Goal: Task Accomplishment & Management: Manage account settings

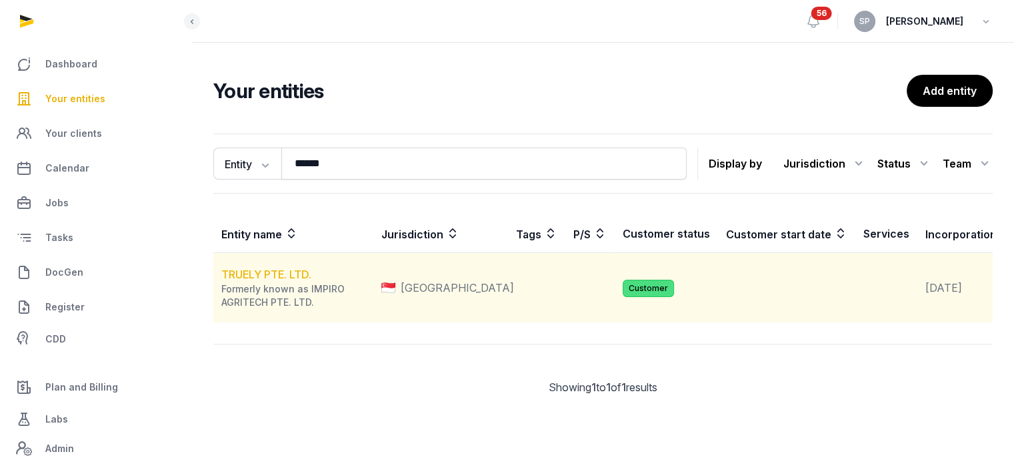
click at [279, 281] on link "TRUELY PTE. LTD." at bounding box center [266, 273] width 90 height 13
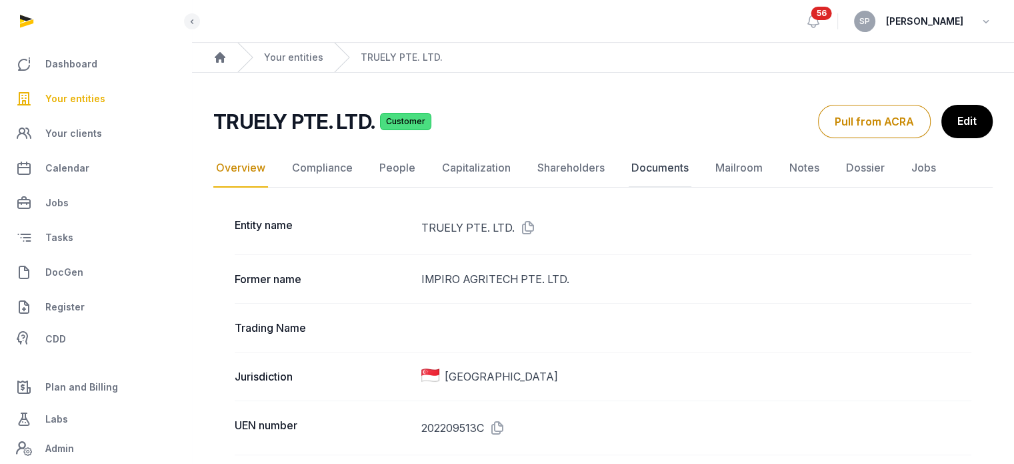
click at [642, 166] on link "Documents" at bounding box center [660, 168] width 63 height 39
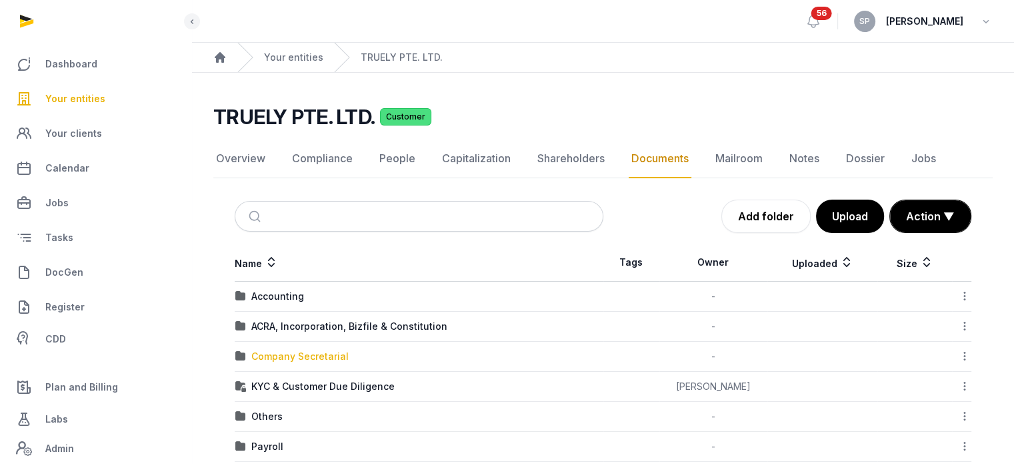
click at [330, 349] on div "Company Secretarial" at bounding box center [299, 355] width 97 height 13
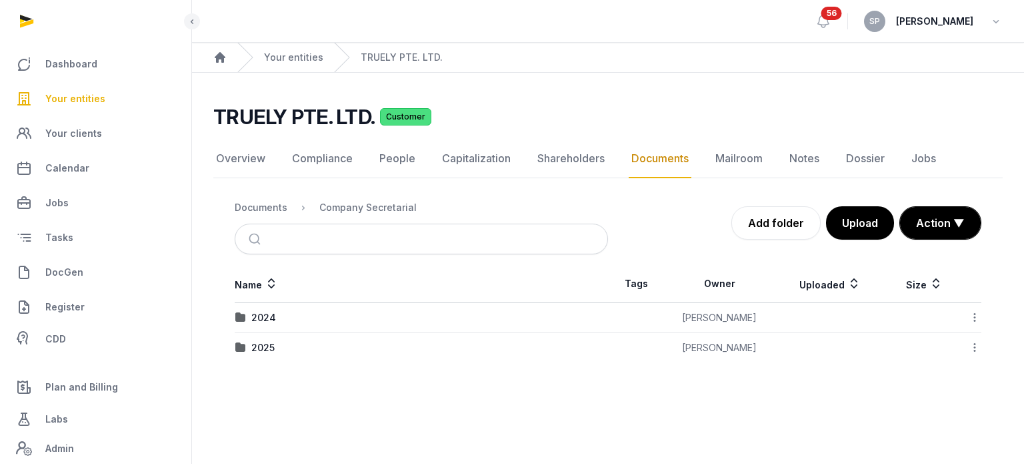
click at [243, 349] on img at bounding box center [240, 347] width 11 height 11
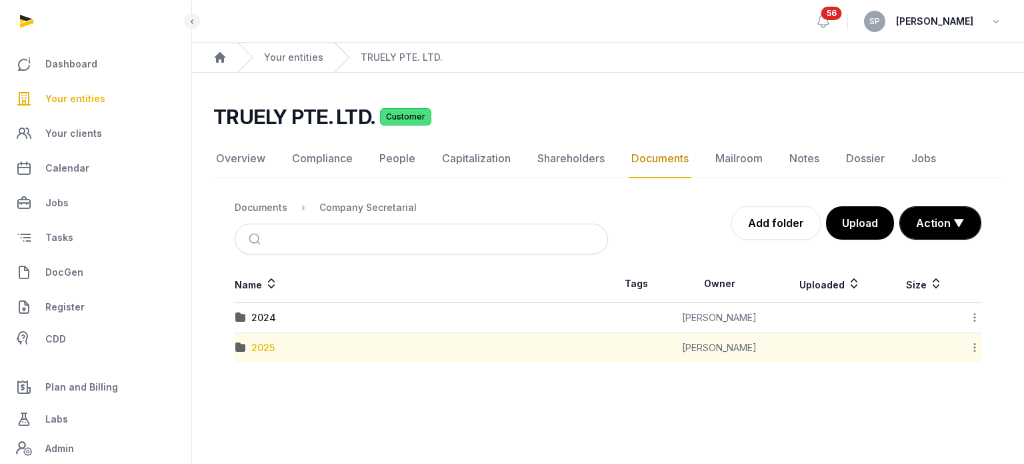
click at [259, 346] on div "2025" at bounding box center [262, 347] width 23 height 13
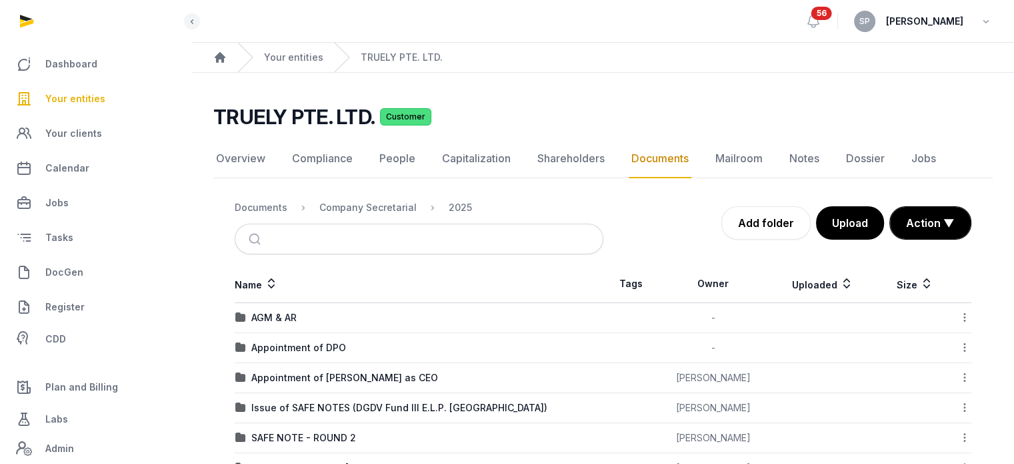
scroll to position [133, 0]
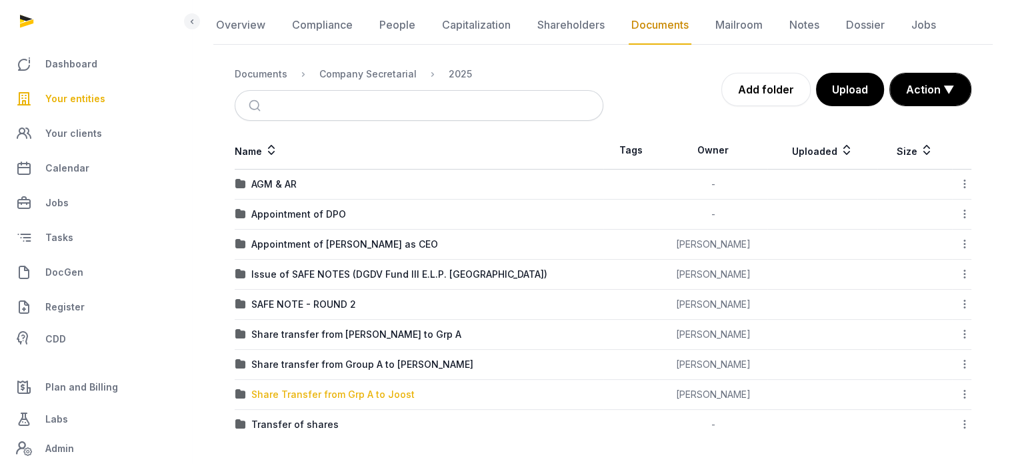
click at [334, 394] on div "Share Transfer from Grp A to Joost" at bounding box center [332, 394] width 163 height 13
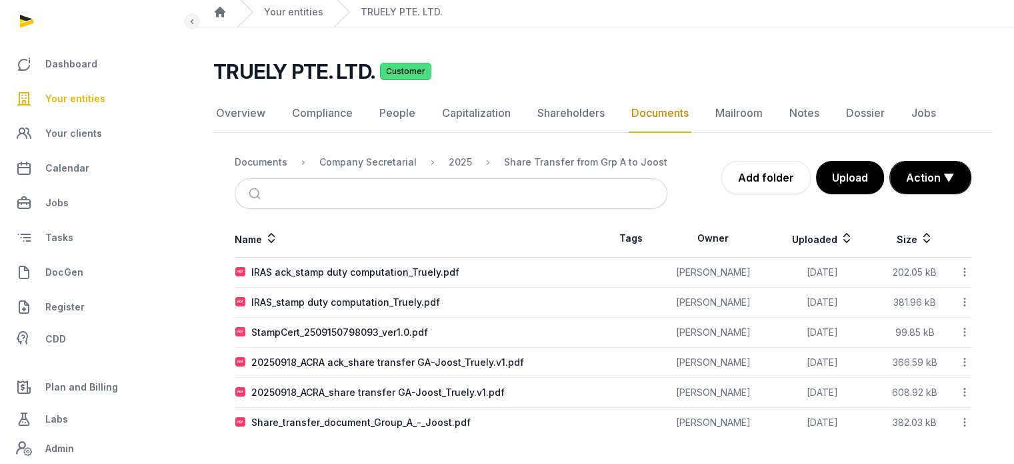
scroll to position [43, 0]
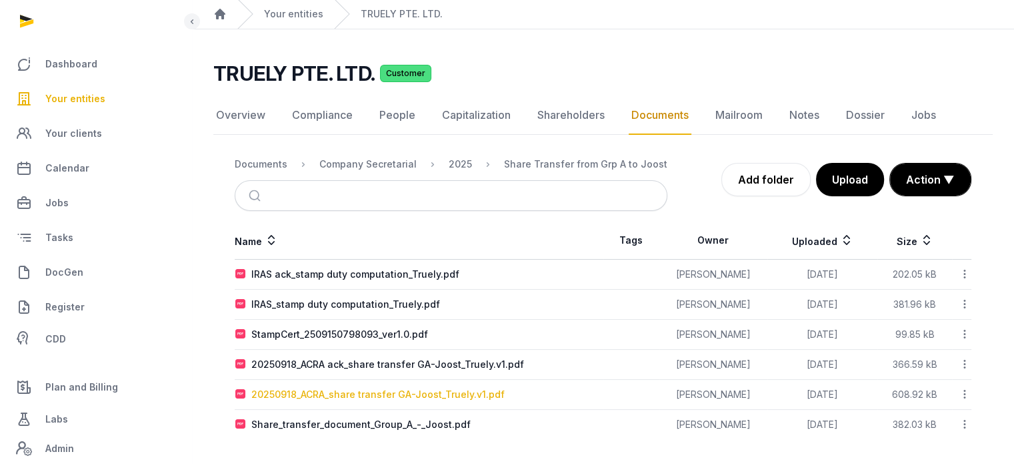
click at [400, 392] on div "20250918_ACRA_share transfer GA-Joost_Truely.v1.pdf" at bounding box center [377, 394] width 253 height 13
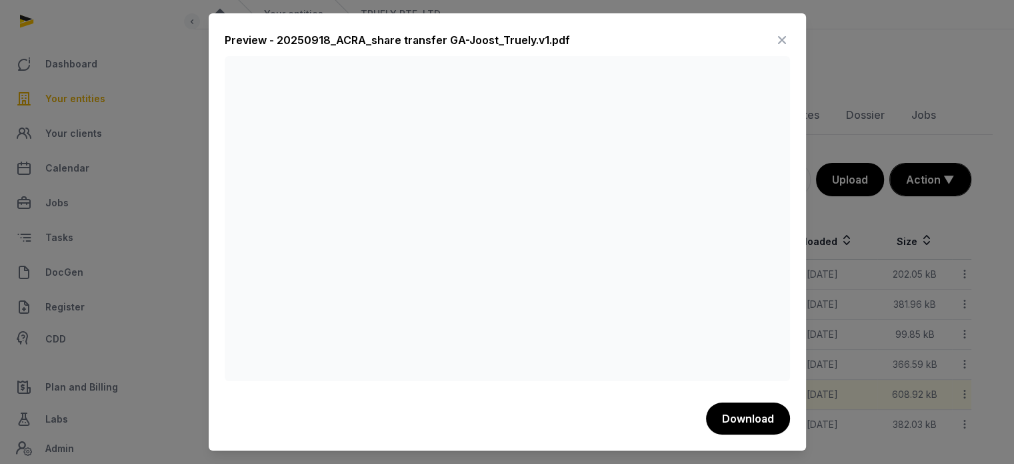
click at [782, 39] on icon at bounding box center [782, 39] width 16 height 21
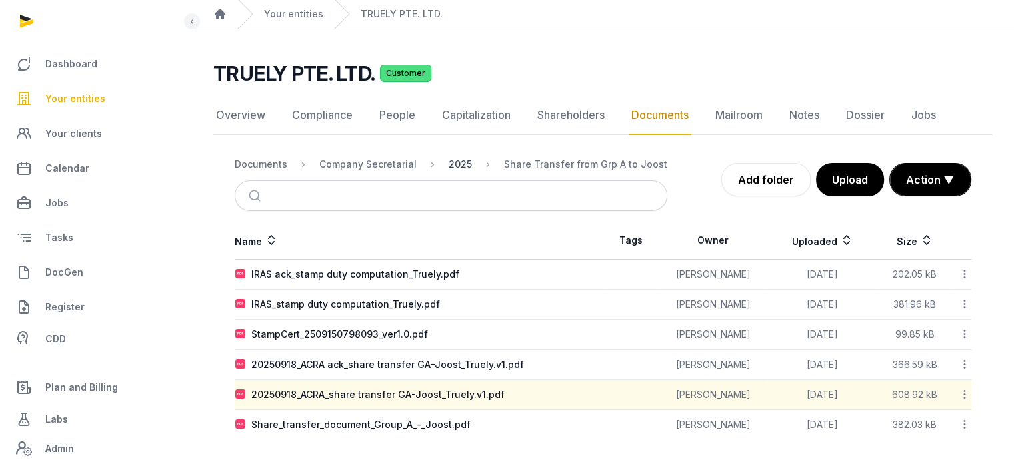
click at [452, 159] on div "2025" at bounding box center [460, 163] width 23 height 13
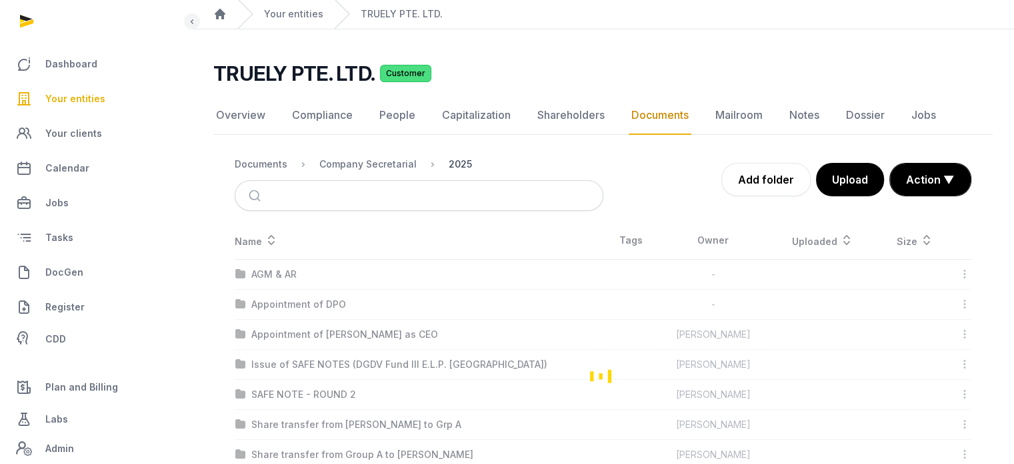
scroll to position [133, 0]
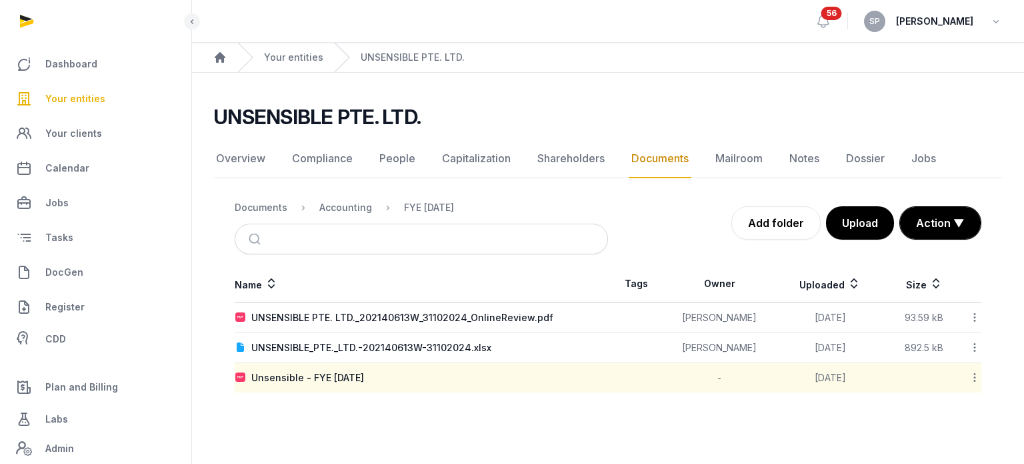
click at [98, 95] on span "Your entities" at bounding box center [75, 99] width 60 height 16
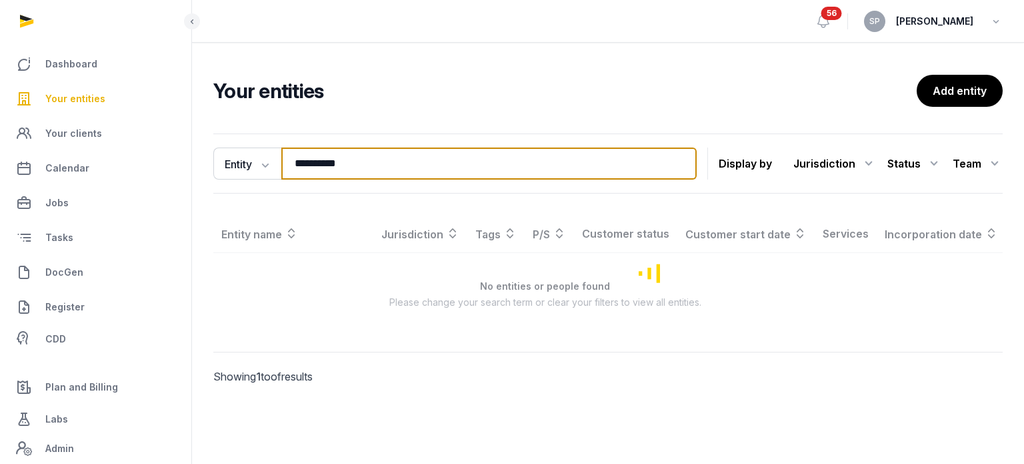
click at [372, 167] on input "**********" at bounding box center [489, 163] width 416 height 32
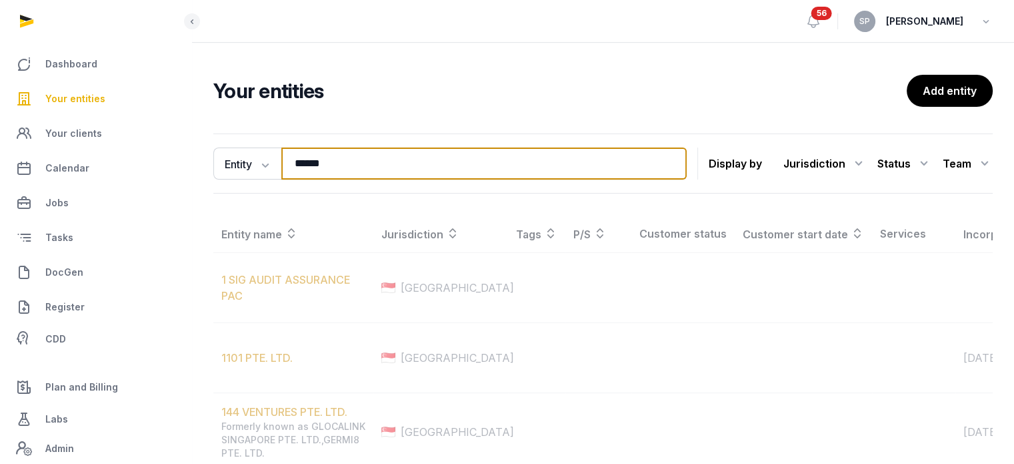
type input "******"
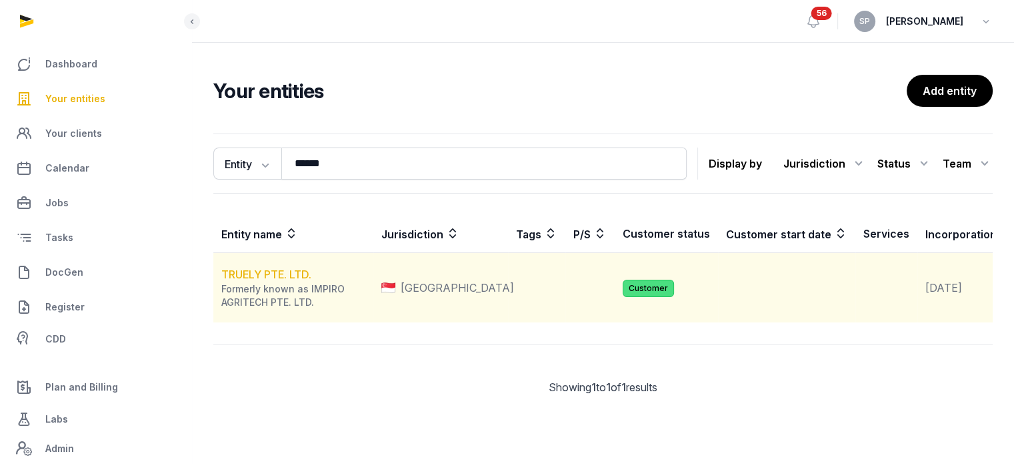
click at [285, 281] on link "TRUELY PTE. LTD." at bounding box center [266, 273] width 90 height 13
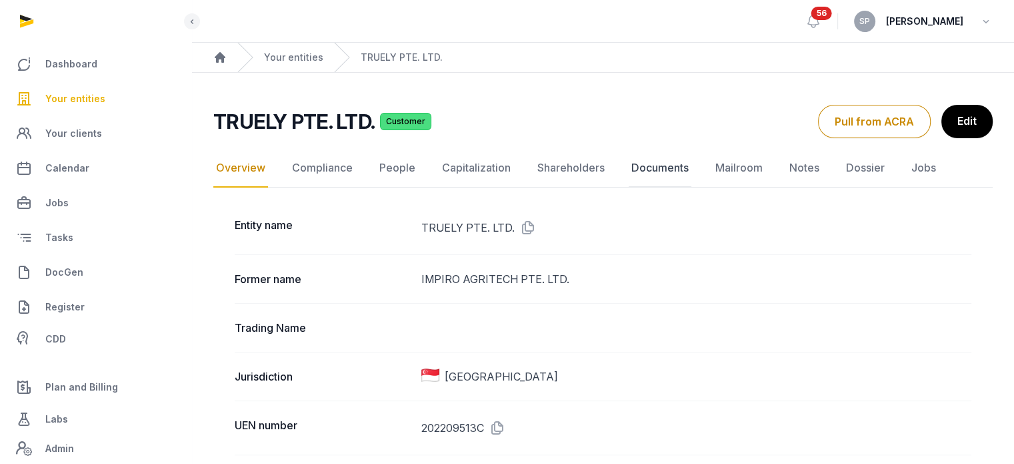
click at [680, 163] on link "Documents" at bounding box center [660, 168] width 63 height 39
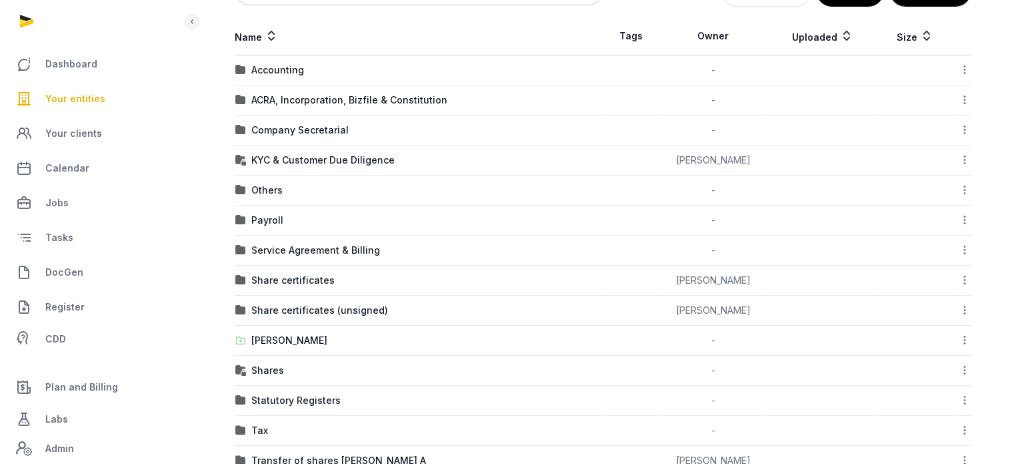
scroll to position [345, 0]
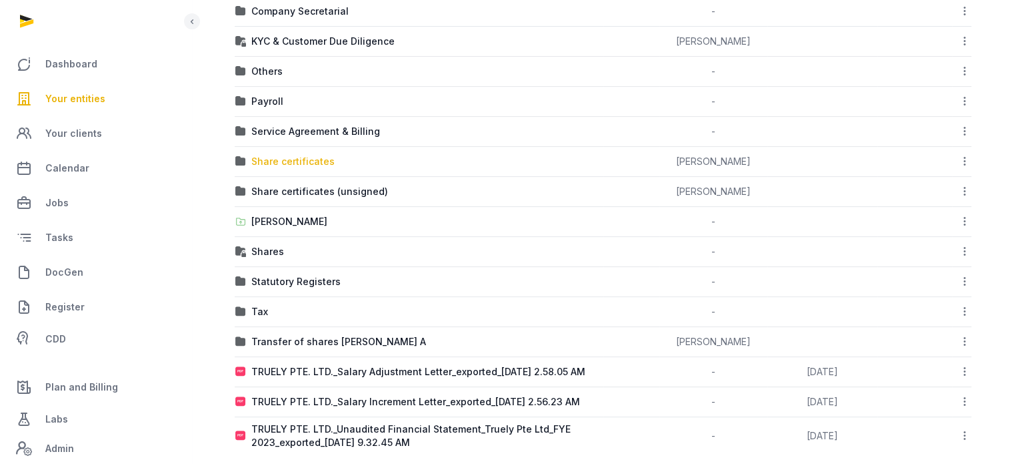
click at [323, 155] on div "Share certificates" at bounding box center [292, 161] width 83 height 13
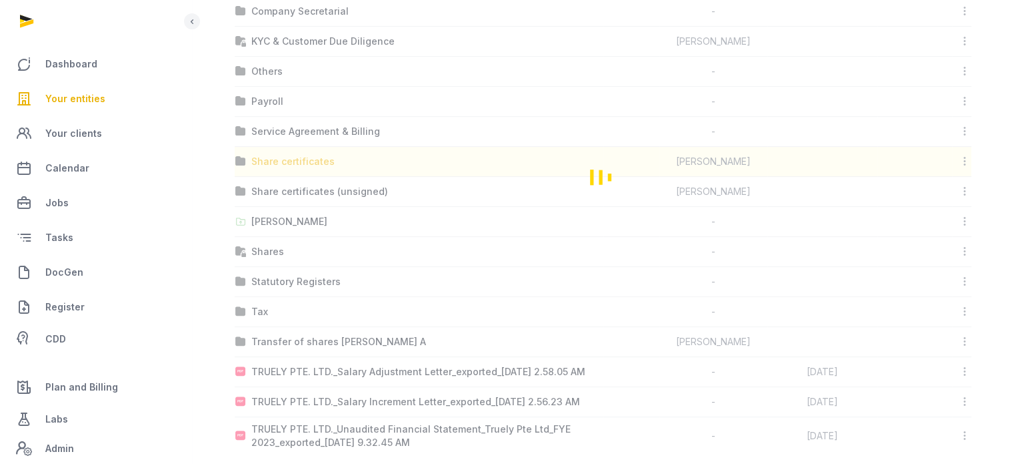
scroll to position [0, 0]
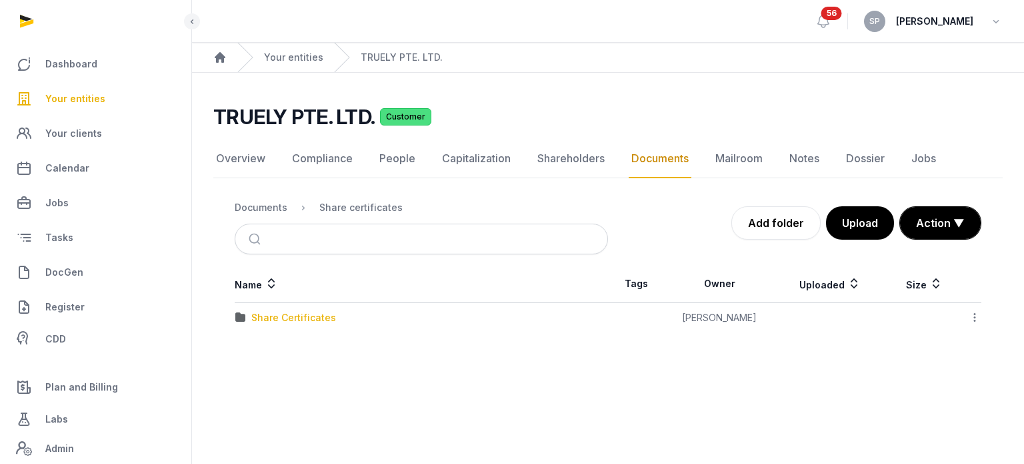
click at [285, 316] on div "Share Certificates" at bounding box center [293, 317] width 85 height 13
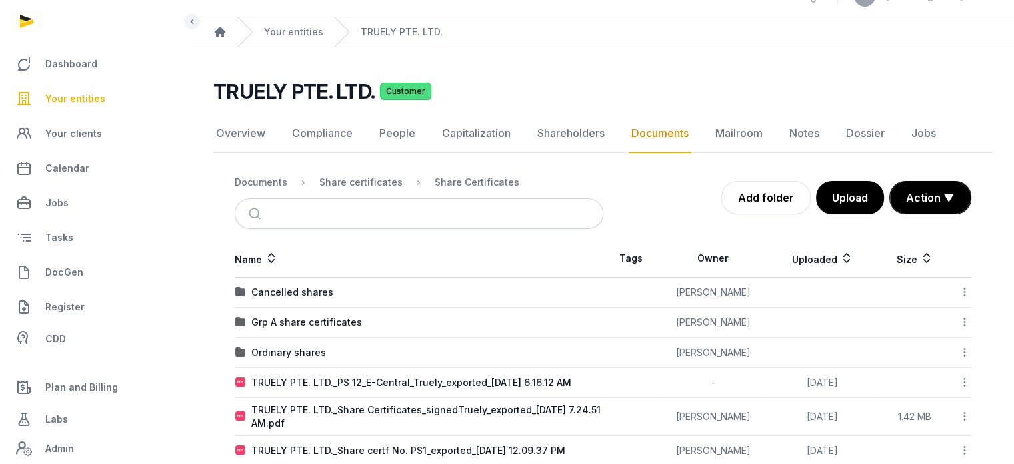
scroll to position [89, 0]
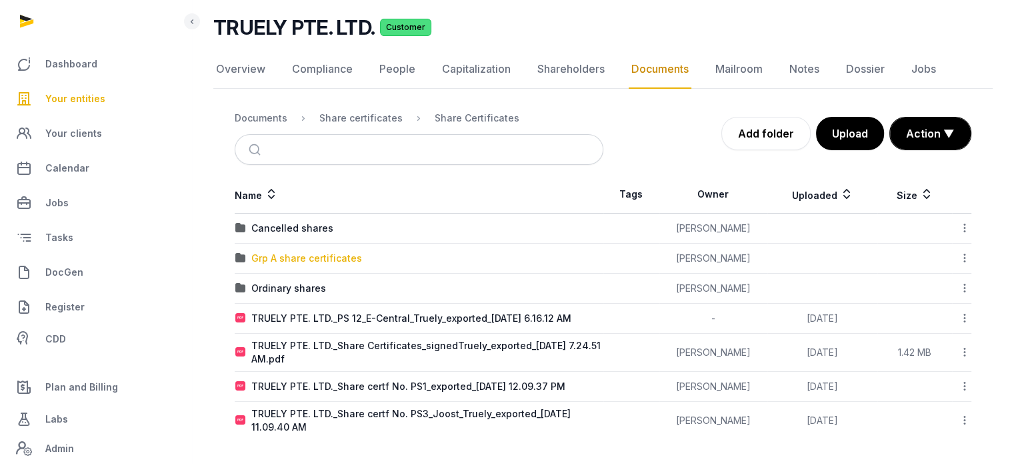
click at [311, 251] on div "Grp A share certificates" at bounding box center [306, 257] width 111 height 13
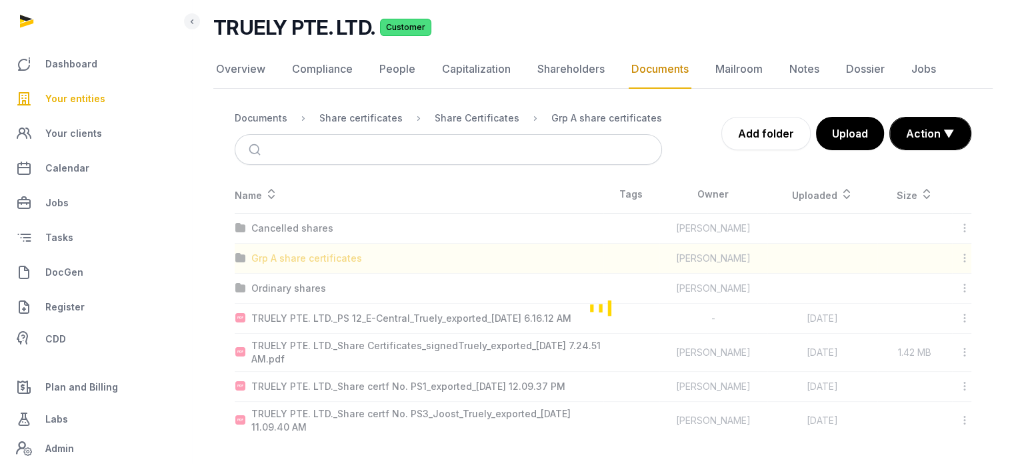
scroll to position [75, 0]
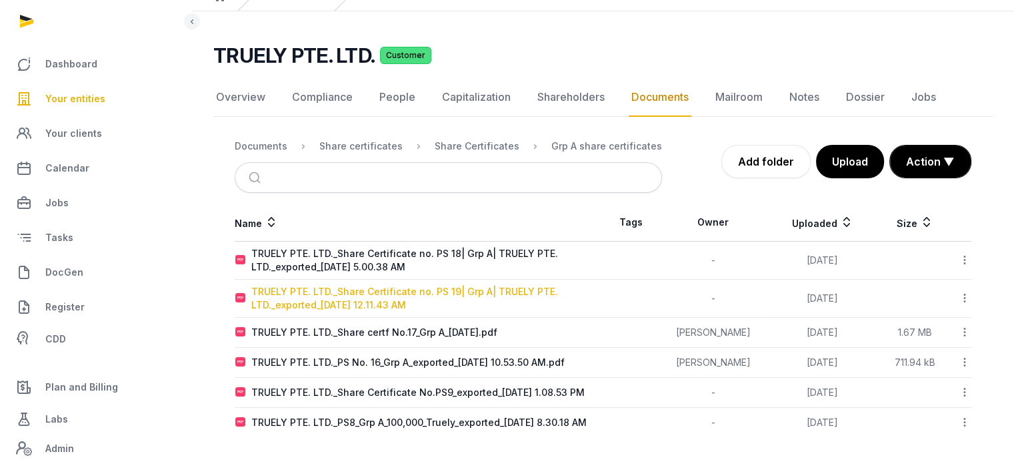
click at [372, 285] on div "TRUELY PTE. LTD._Share Certificate no. PS 19| Grp A| TRUELY PTE. LTD._exported_…" at bounding box center [426, 298] width 351 height 27
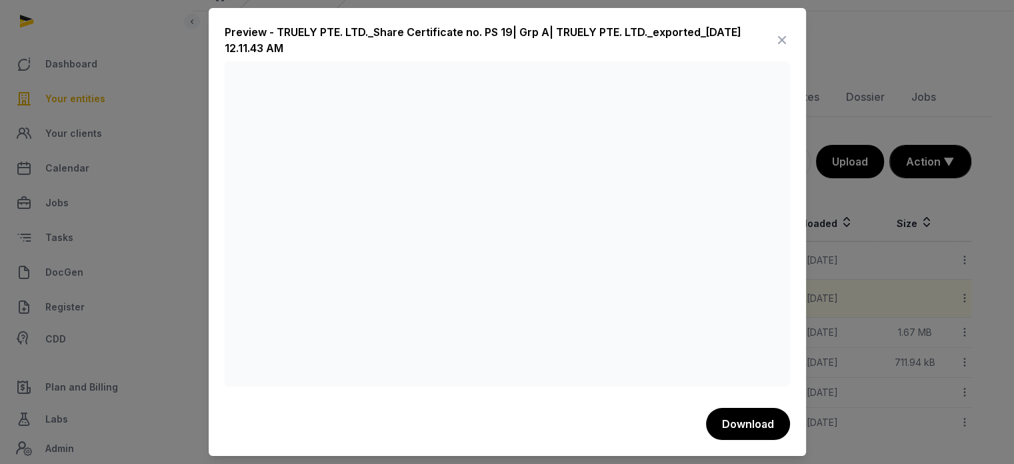
click at [784, 40] on icon at bounding box center [782, 39] width 16 height 21
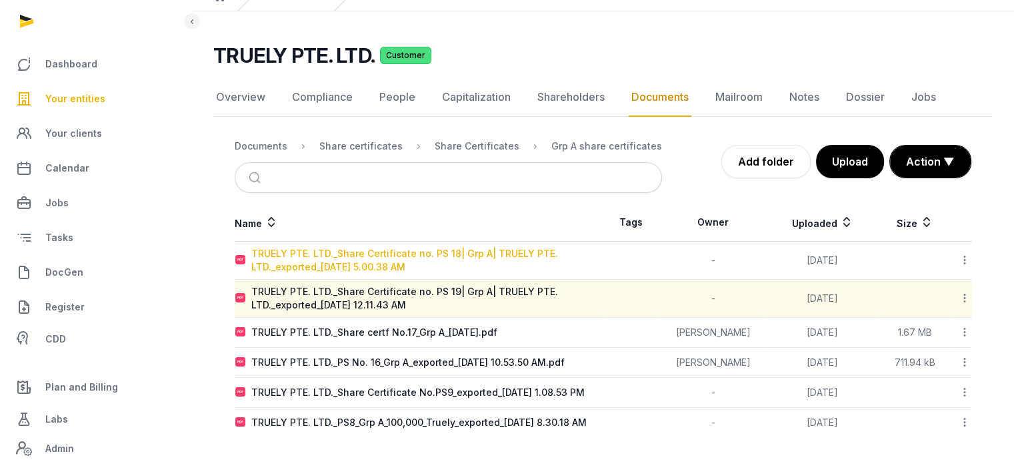
click at [472, 247] on div "TRUELY PTE. LTD._Share Certificate no. PS 18| Grp A| TRUELY PTE. LTD._exported_…" at bounding box center [426, 260] width 351 height 27
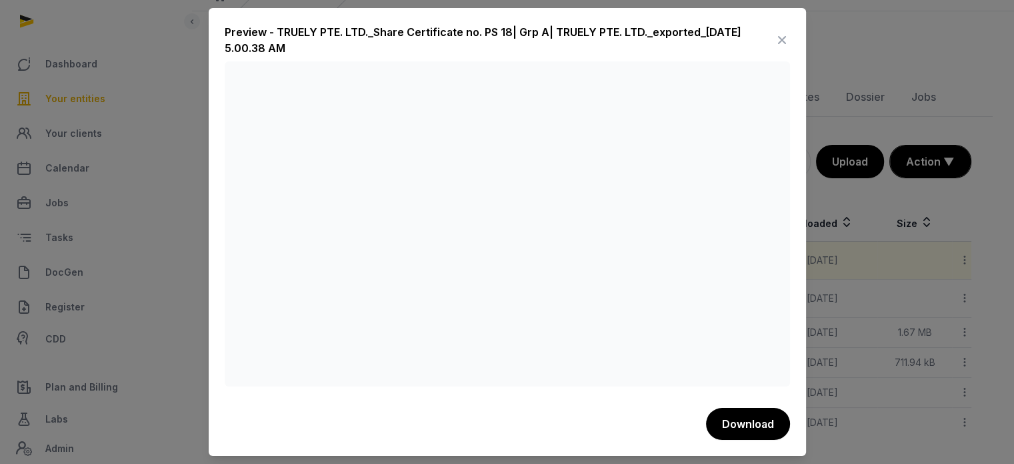
click at [787, 44] on icon at bounding box center [782, 39] width 16 height 21
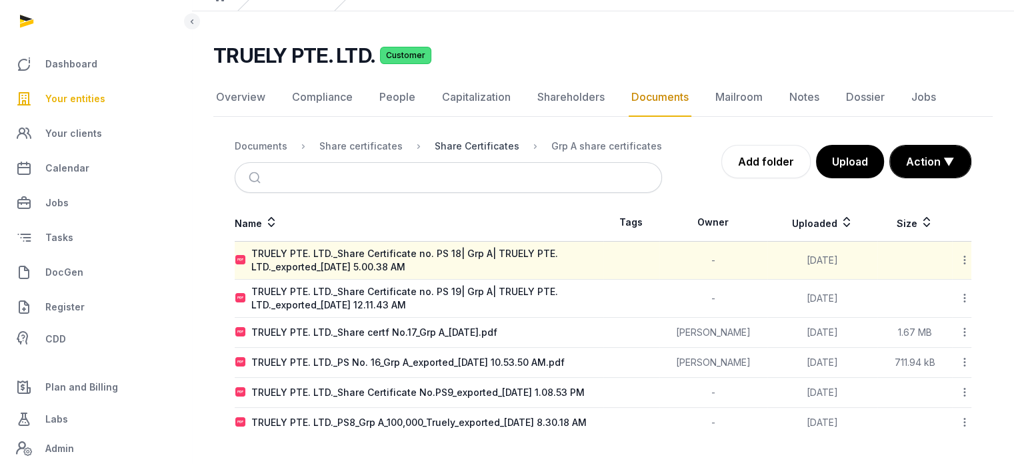
click at [467, 139] on div "Share Certificates" at bounding box center [477, 145] width 85 height 13
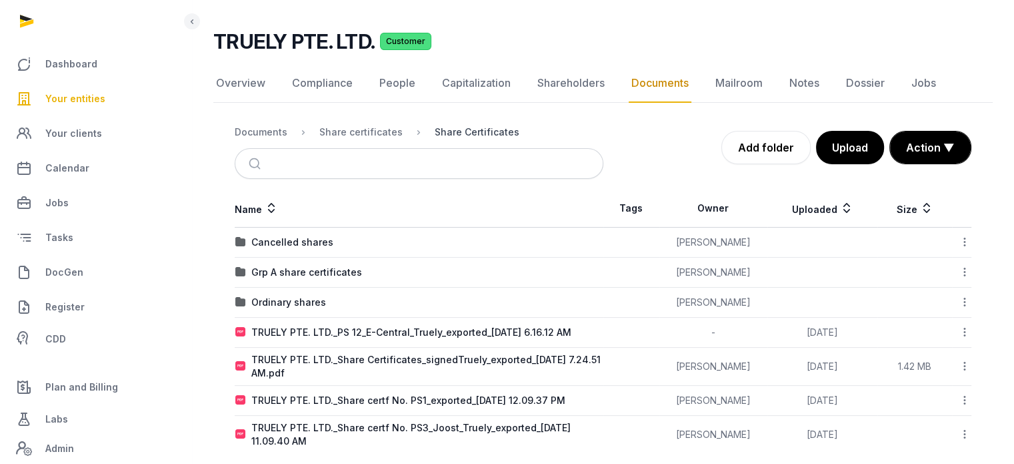
scroll to position [89, 0]
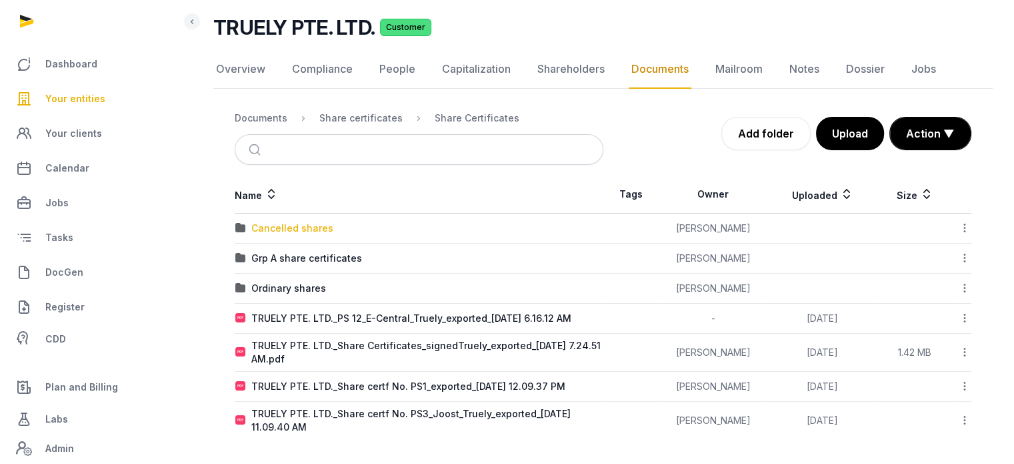
click at [309, 225] on div "Cancelled shares" at bounding box center [292, 227] width 82 height 13
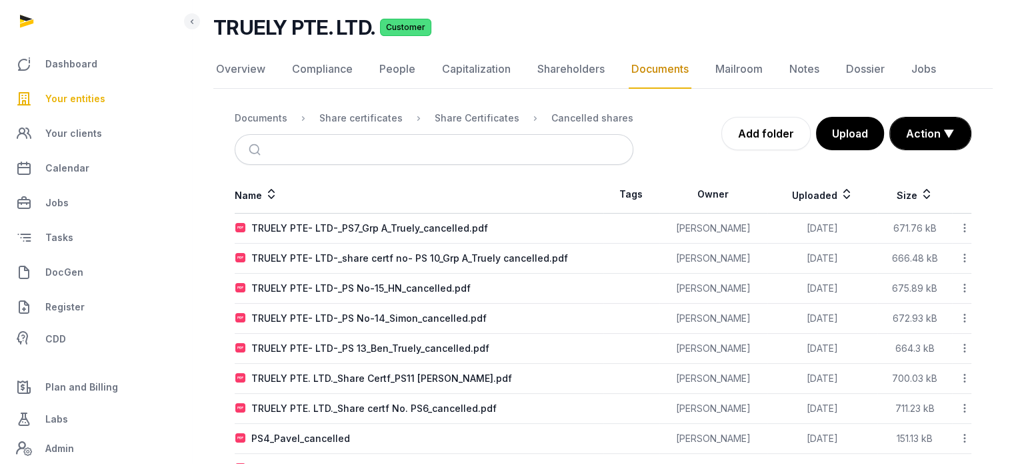
scroll to position [133, 0]
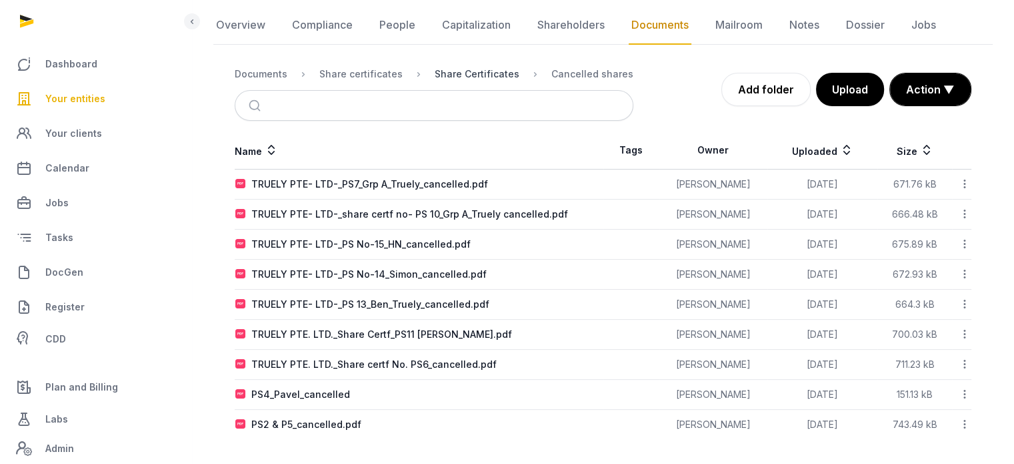
click at [442, 77] on div "Share Certificates" at bounding box center [477, 73] width 85 height 13
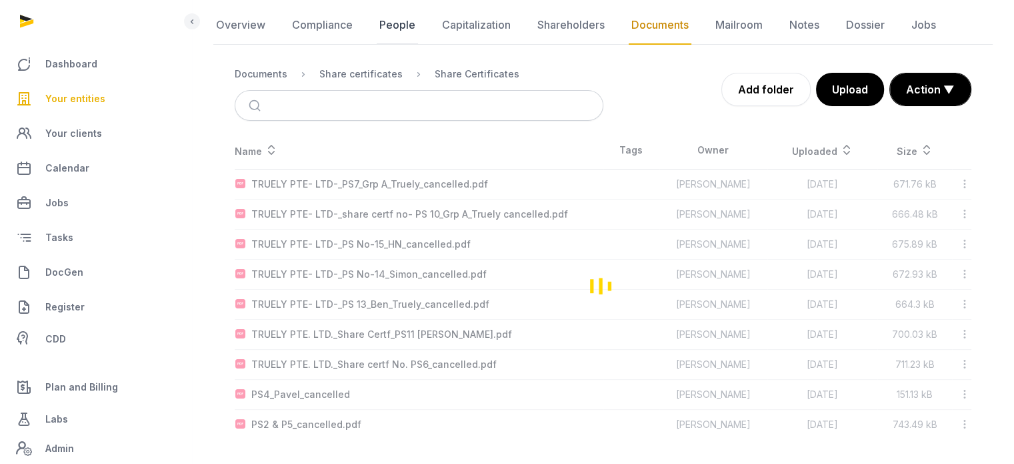
scroll to position [89, 0]
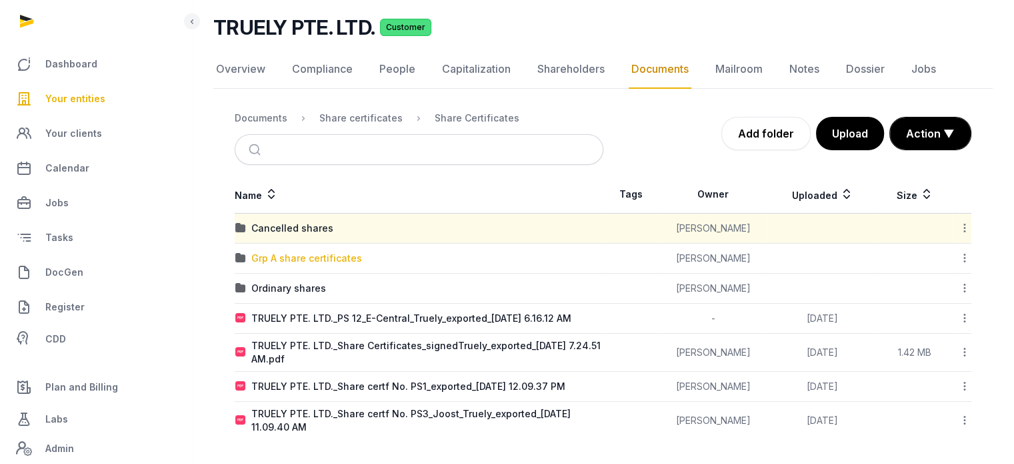
click at [338, 255] on div "Grp A share certificates" at bounding box center [306, 257] width 111 height 13
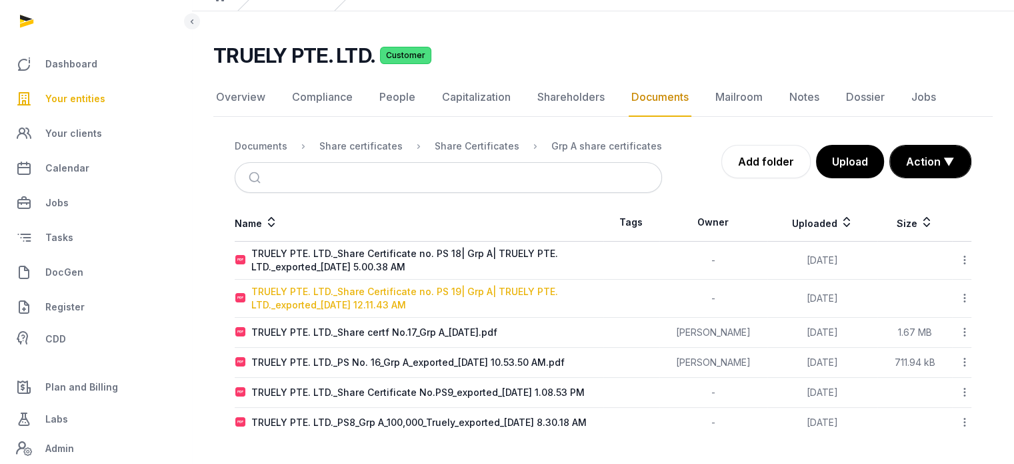
scroll to position [75, 0]
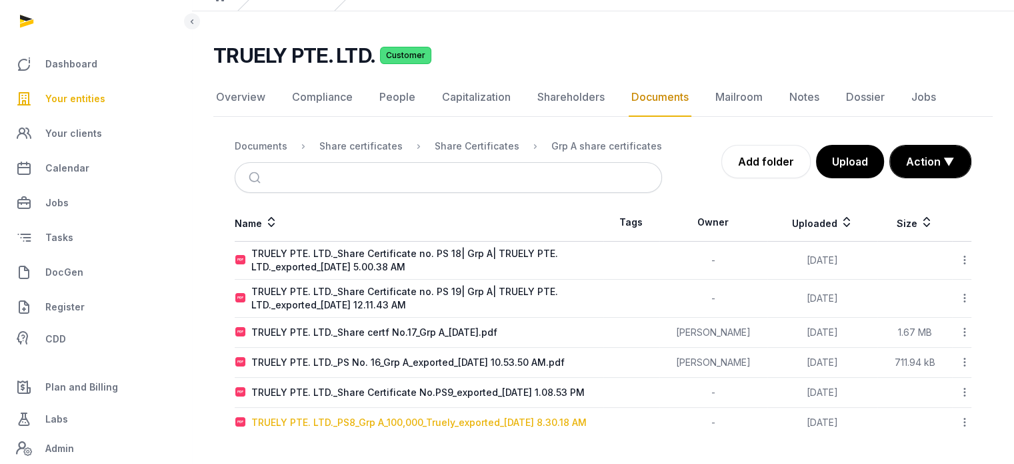
click at [464, 416] on div "TRUELY PTE. LTD._PS8_Grp A_100,000_Truely_exported_[DATE] 8.30.18 AM" at bounding box center [418, 422] width 335 height 13
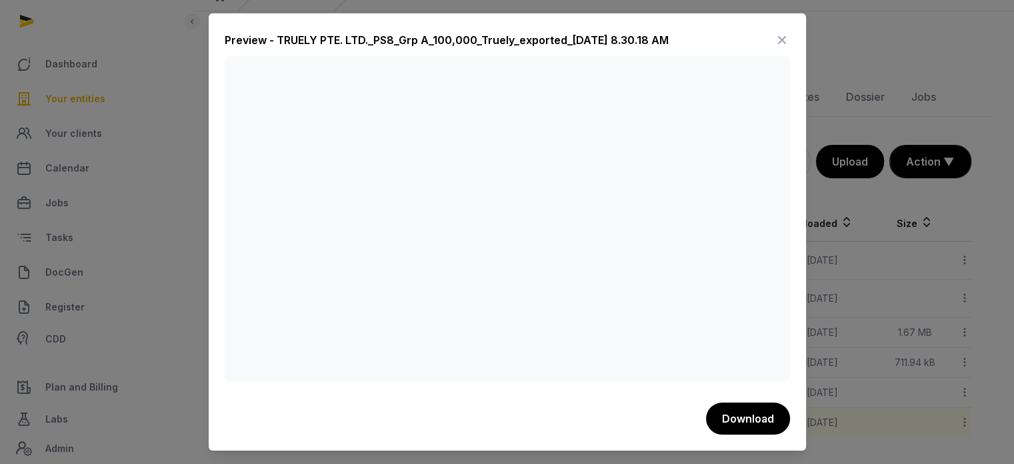
click at [782, 45] on icon at bounding box center [782, 39] width 16 height 21
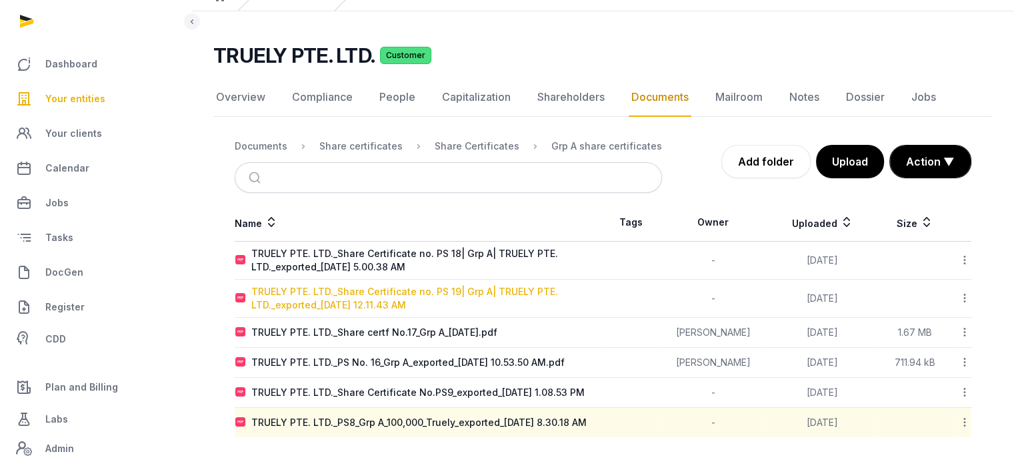
click at [511, 285] on div "TRUELY PTE. LTD._Share Certificate no. PS 19| Grp A| TRUELY PTE. LTD._exported_…" at bounding box center [426, 298] width 351 height 27
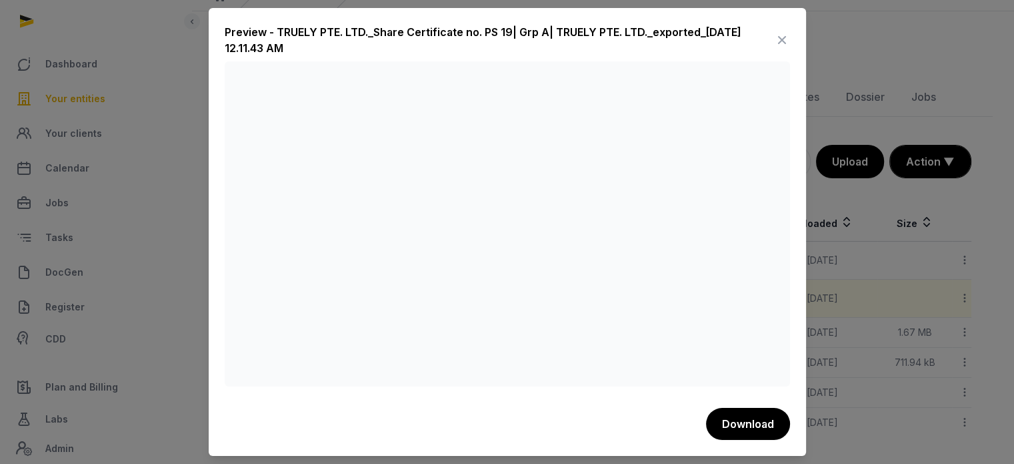
click at [778, 49] on icon at bounding box center [782, 39] width 16 height 21
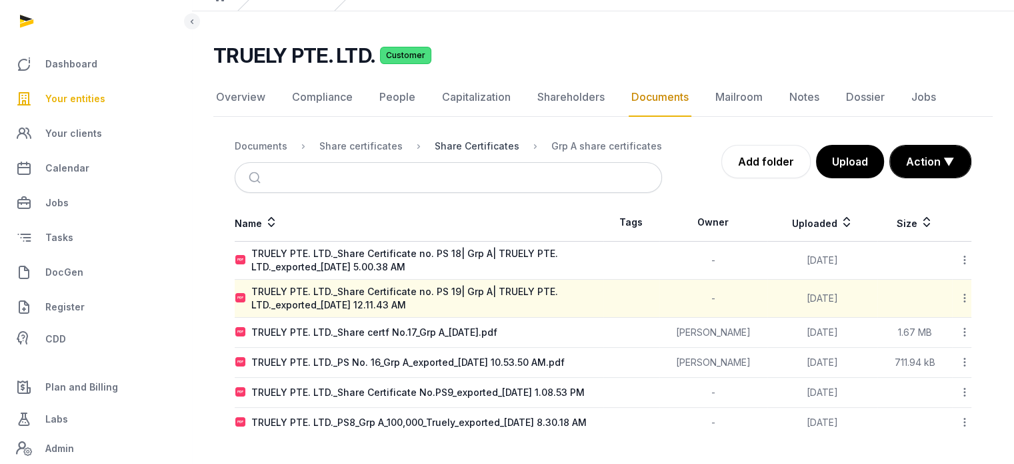
click at [443, 139] on div "Share Certificates" at bounding box center [477, 145] width 85 height 13
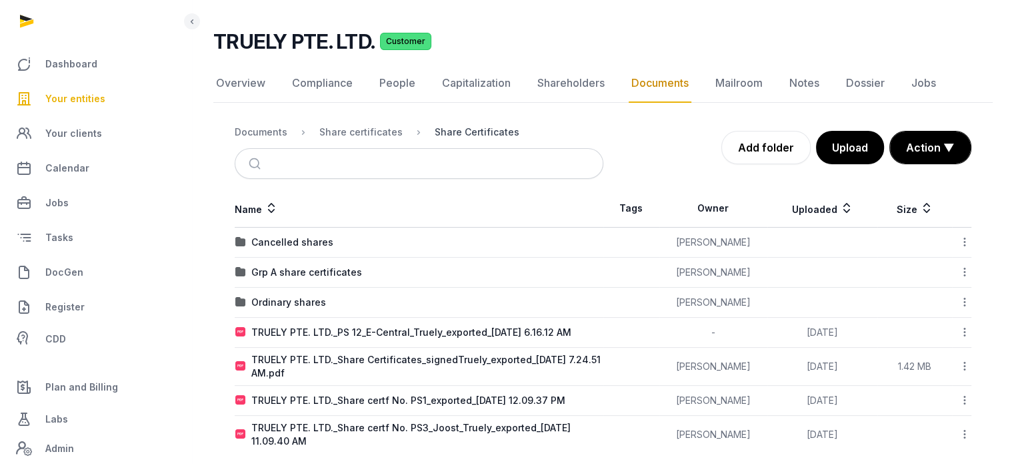
scroll to position [89, 0]
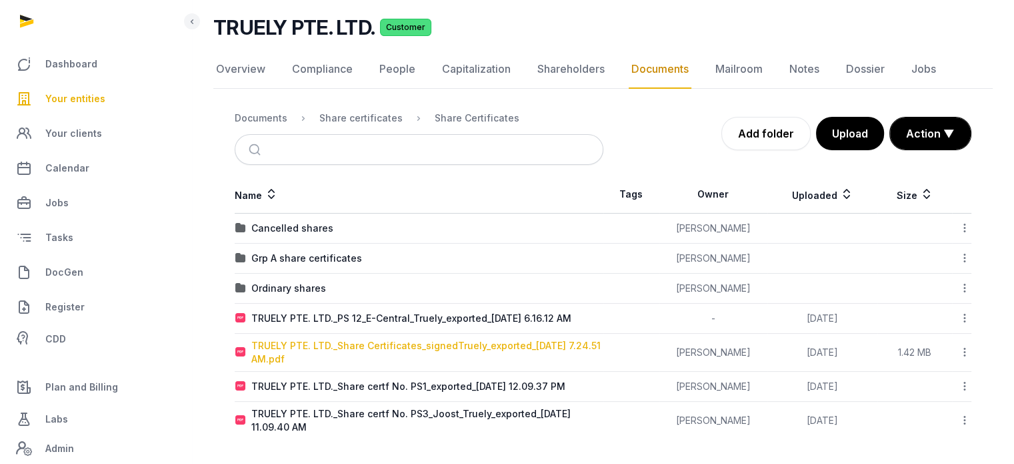
click at [421, 347] on div "TRUELY PTE. LTD._Share Certificates_signedTruely_exported_[DATE] 7.24.51 AM.pdf" at bounding box center [426, 352] width 351 height 27
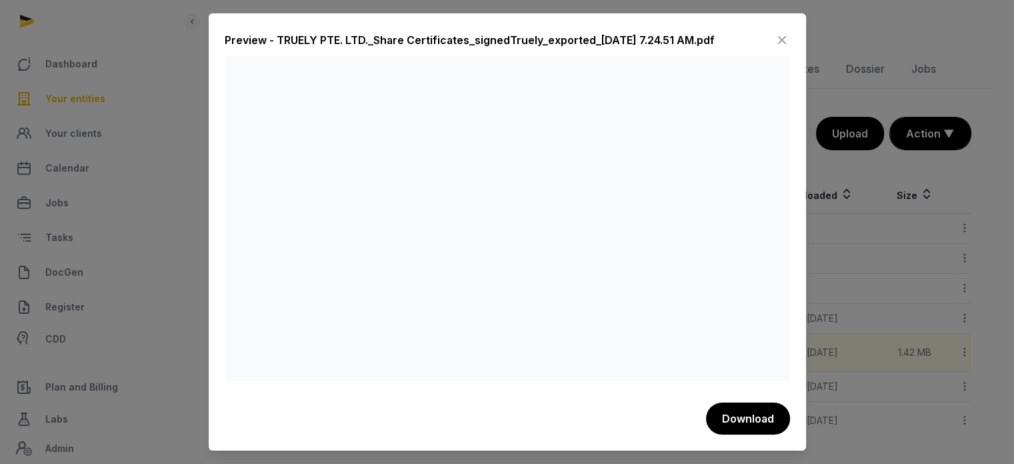
click at [785, 40] on icon at bounding box center [782, 39] width 16 height 21
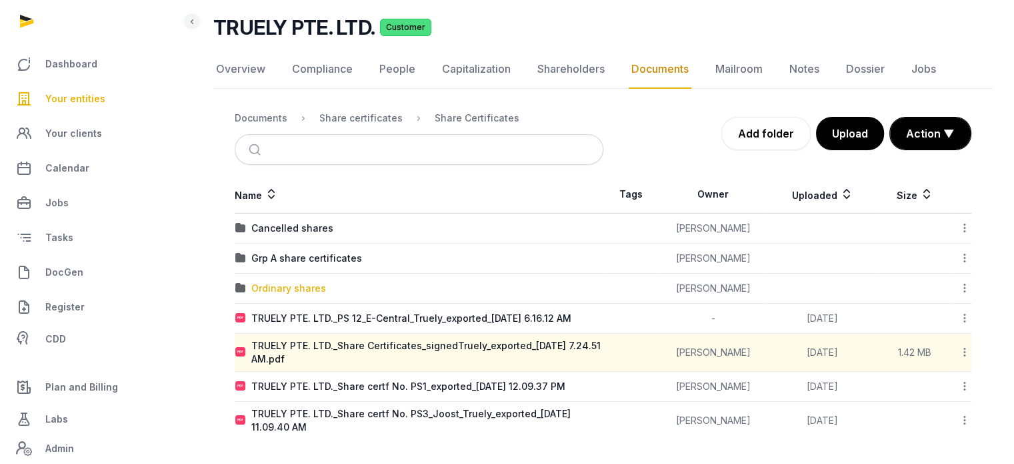
click at [316, 290] on div "Ordinary shares" at bounding box center [288, 287] width 75 height 13
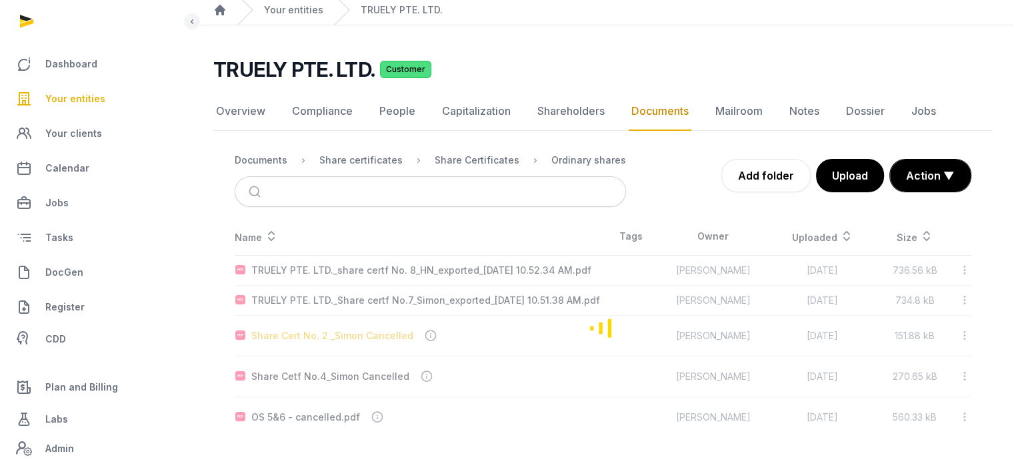
scroll to position [61, 0]
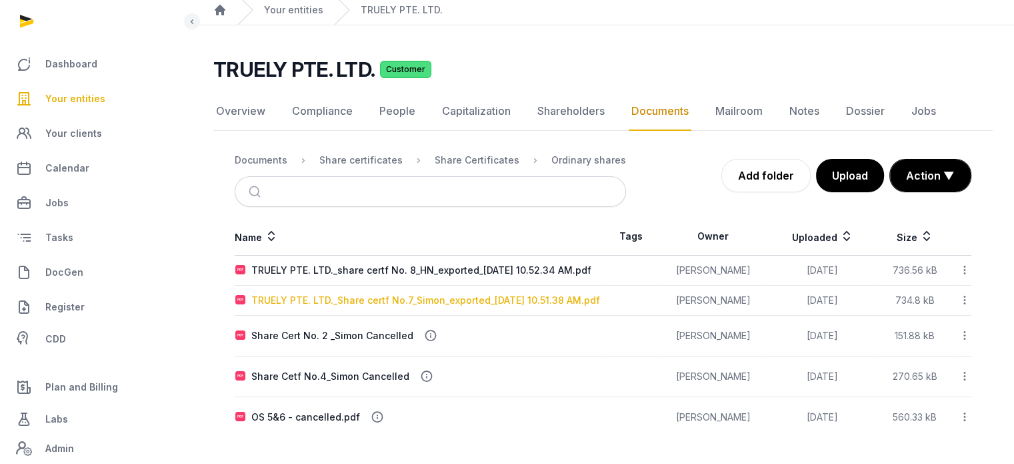
click at [358, 295] on div "TRUELY PTE. LTD._Share certf No.7_Simon_exported_[DATE] 10.51.38 AM.pdf" at bounding box center [425, 299] width 349 height 13
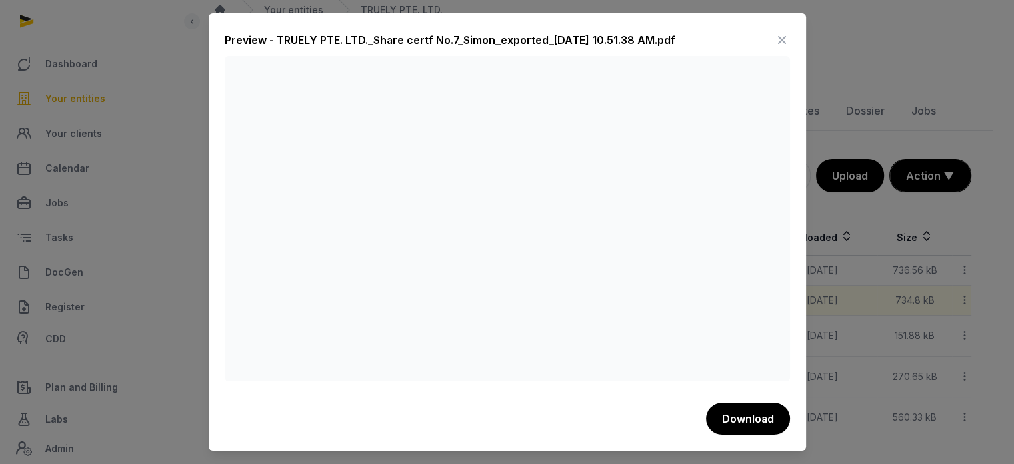
click at [784, 39] on icon at bounding box center [782, 39] width 16 height 21
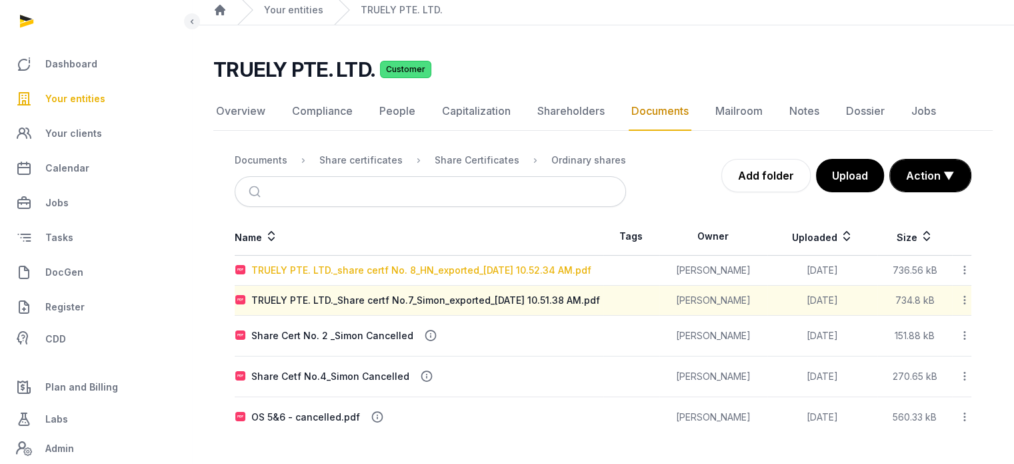
click at [466, 263] on div "TRUELY PTE. LTD._share certf No. 8_HN_exported_[DATE] 10.52.34 AM.pdf" at bounding box center [421, 269] width 340 height 13
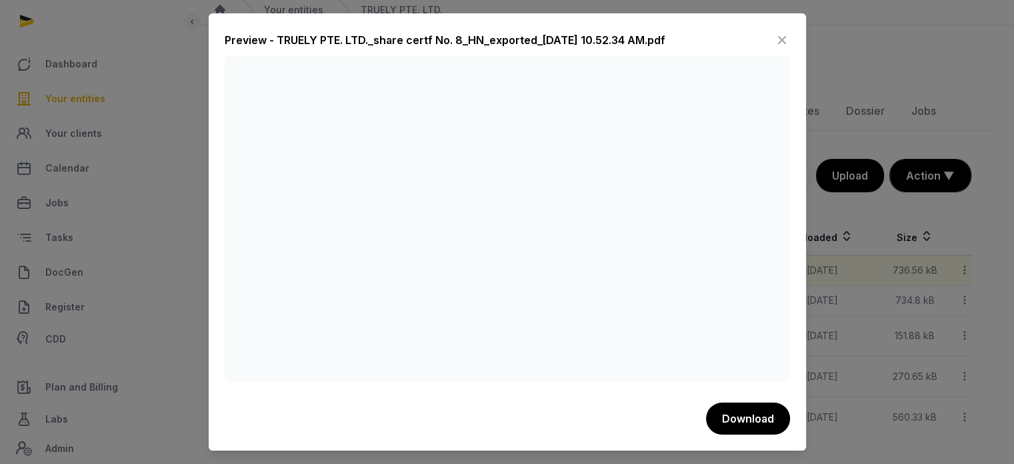
click at [789, 35] on icon at bounding box center [782, 39] width 16 height 21
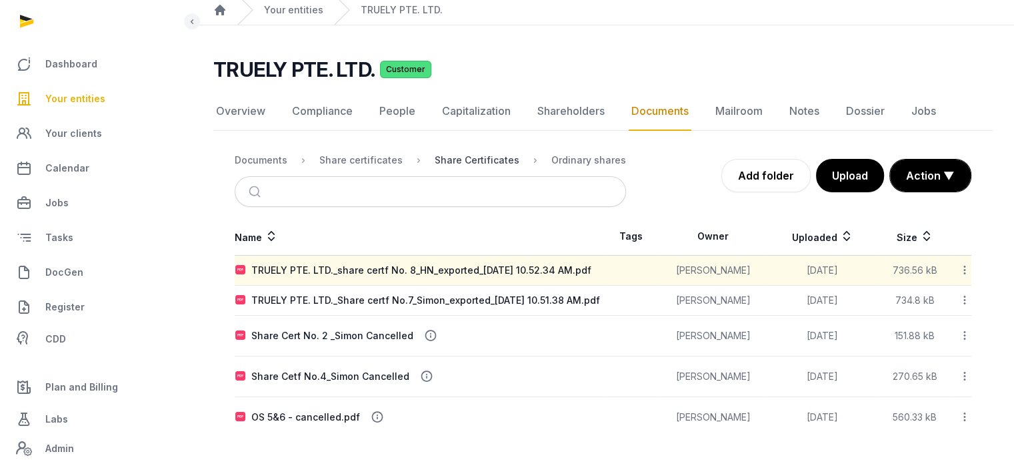
click at [499, 153] on div "Share Certificates" at bounding box center [477, 159] width 85 height 13
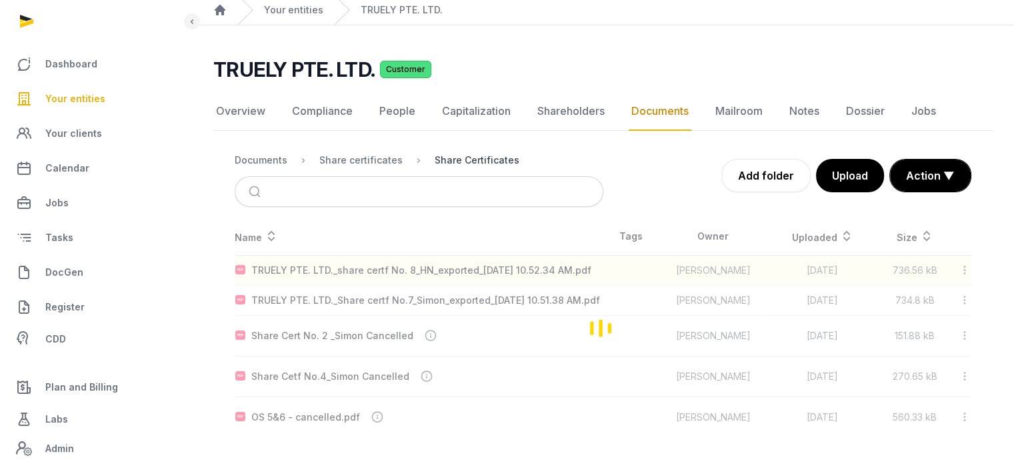
scroll to position [89, 0]
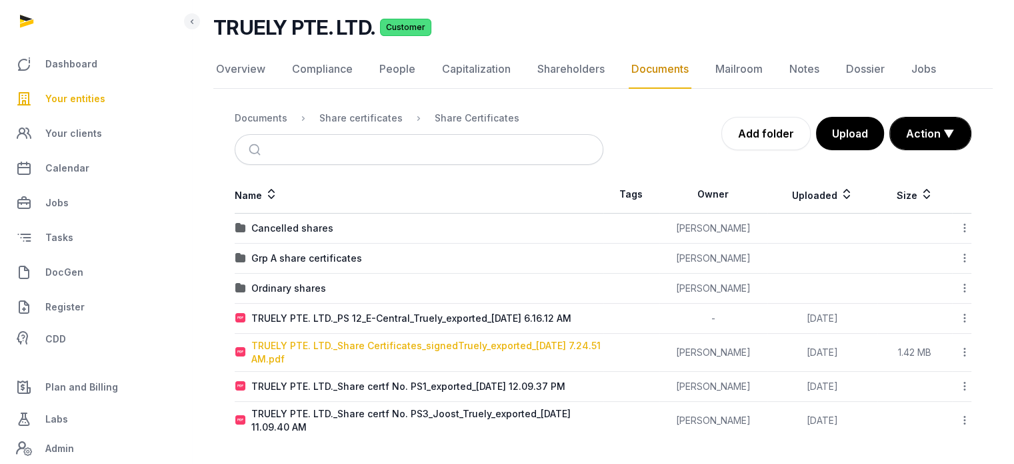
click at [387, 341] on div "TRUELY PTE. LTD._Share Certificates_signedTruely_exported_[DATE] 7.24.51 AM.pdf" at bounding box center [426, 352] width 351 height 27
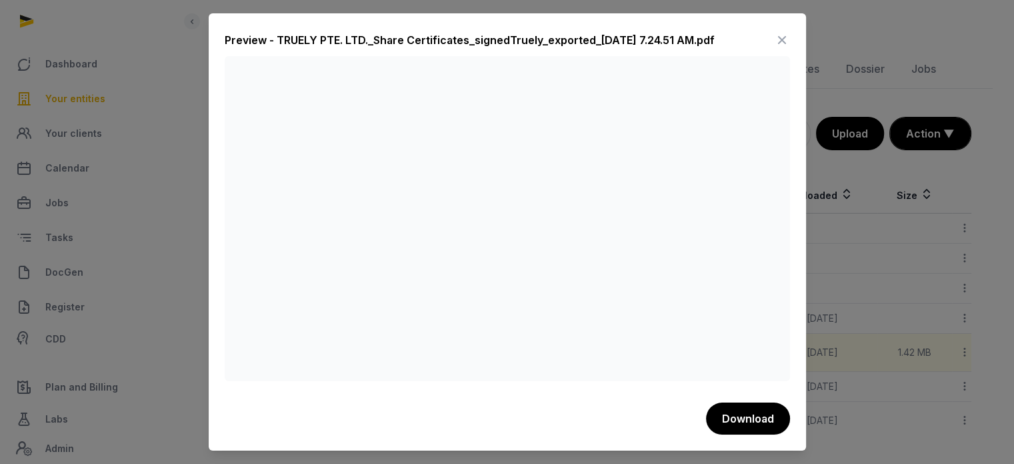
click at [780, 44] on icon at bounding box center [782, 39] width 16 height 21
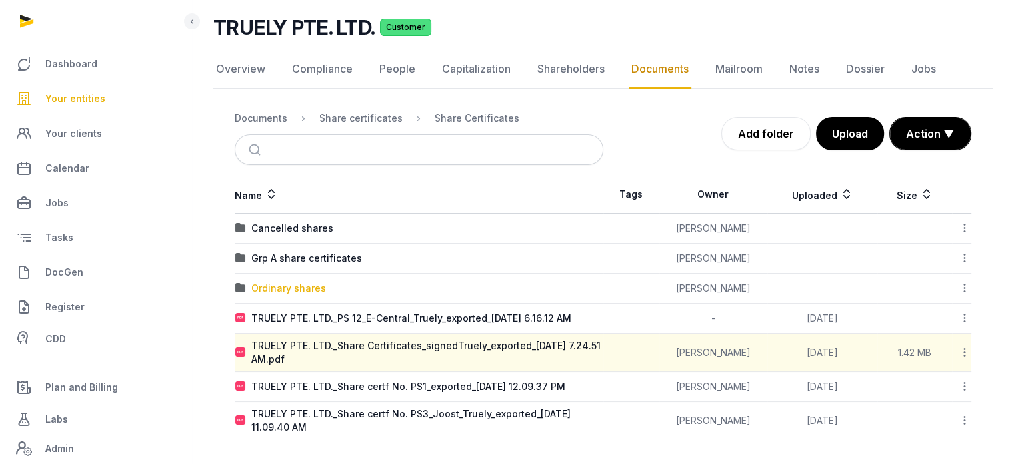
click at [317, 282] on div "Ordinary shares" at bounding box center [288, 287] width 75 height 13
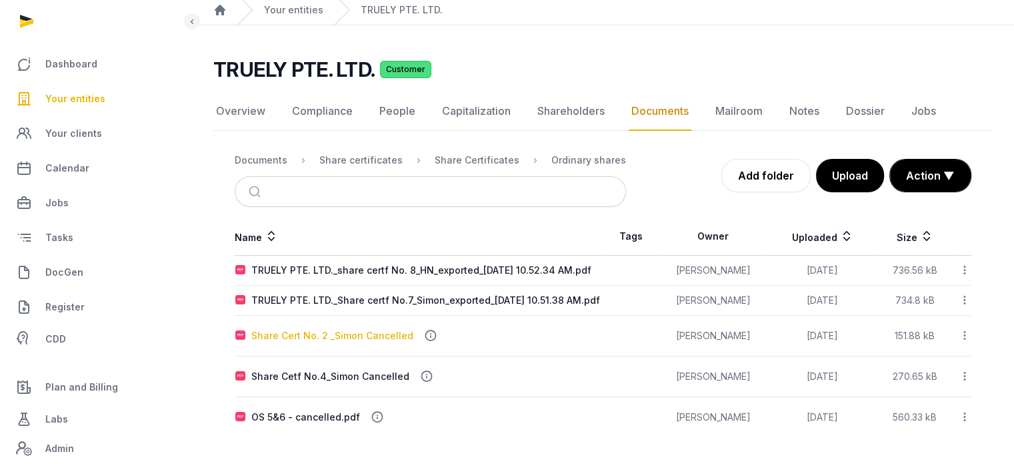
scroll to position [61, 0]
click at [467, 153] on div "Share Certificates" at bounding box center [477, 159] width 85 height 13
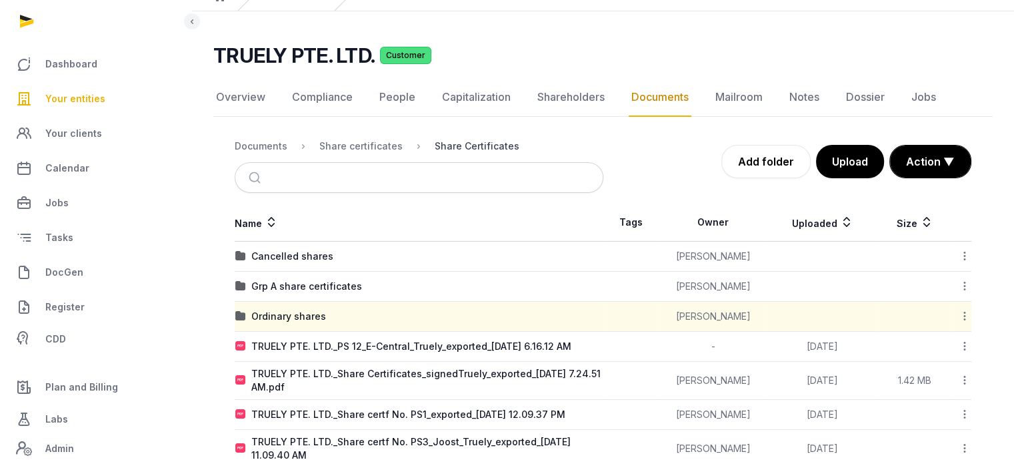
scroll to position [89, 0]
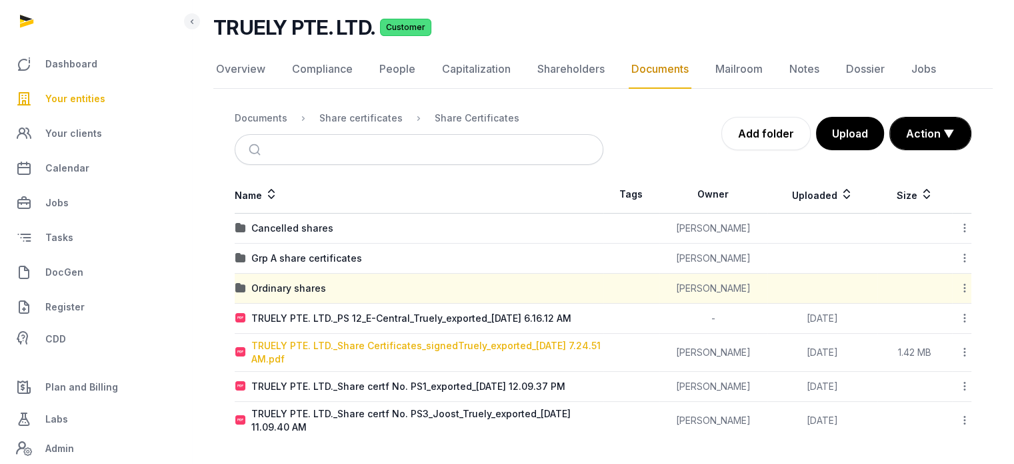
click at [492, 345] on div "TRUELY PTE. LTD._Share Certificates_signedTruely_exported_[DATE] 7.24.51 AM.pdf" at bounding box center [426, 352] width 351 height 27
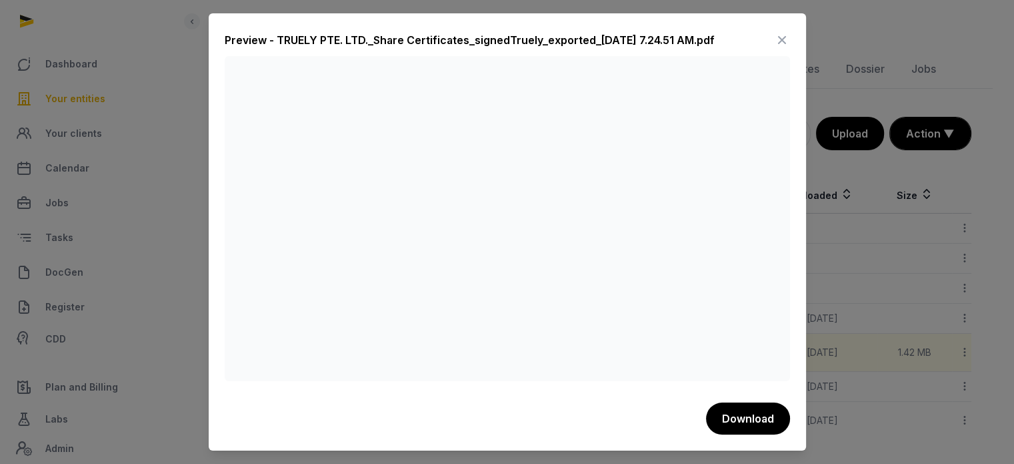
click at [781, 37] on icon at bounding box center [782, 39] width 16 height 21
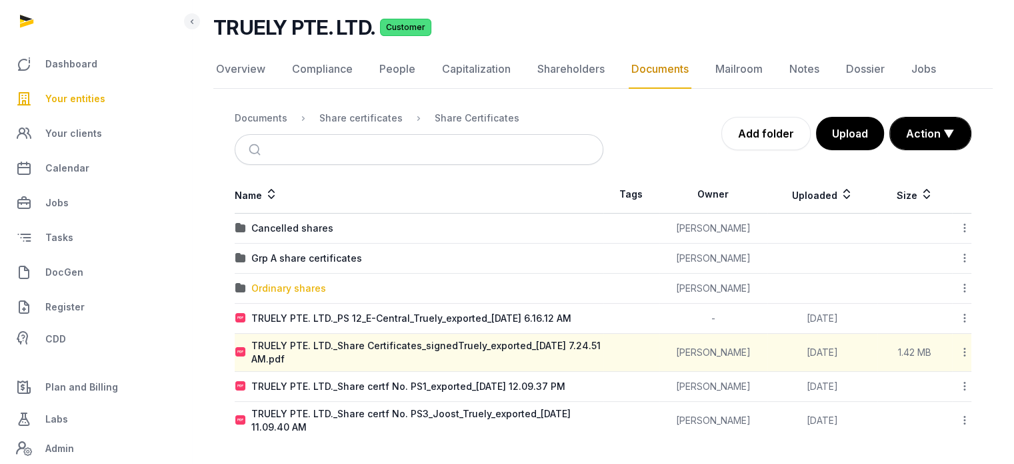
click at [307, 285] on div "Ordinary shares" at bounding box center [288, 287] width 75 height 13
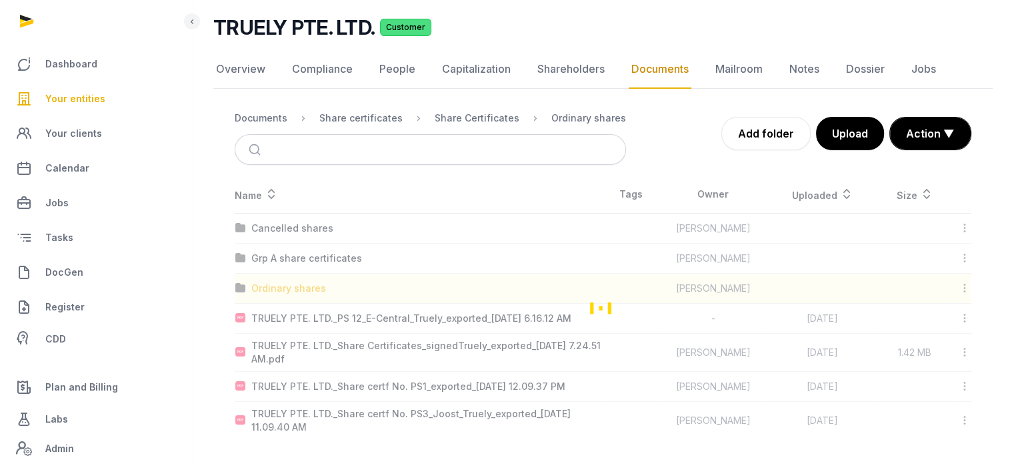
scroll to position [61, 0]
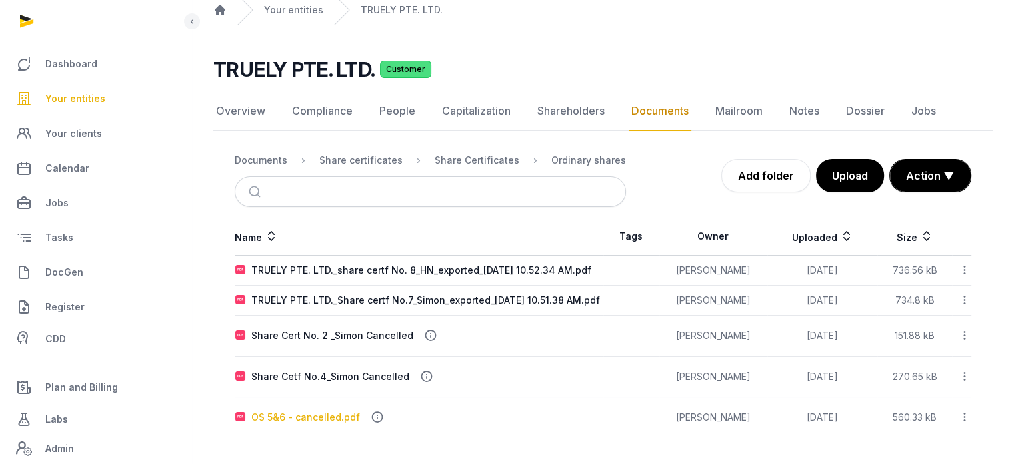
drag, startPoint x: 323, startPoint y: 426, endPoint x: 323, endPoint y: 418, distance: 7.4
click at [323, 418] on div "OS 5&6 - cancelled.pdf" at bounding box center [418, 416] width 367 height 29
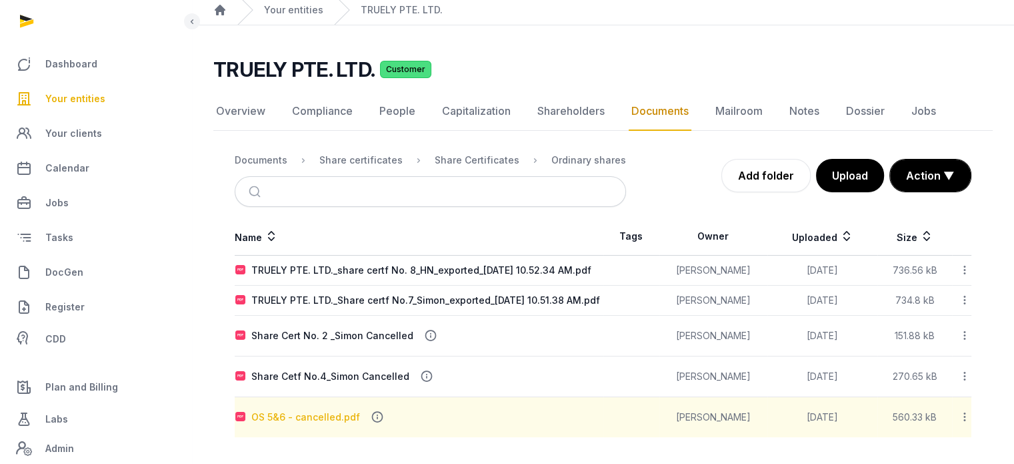
click at [323, 418] on div "OS 5&6 - cancelled.pdf" at bounding box center [305, 416] width 109 height 13
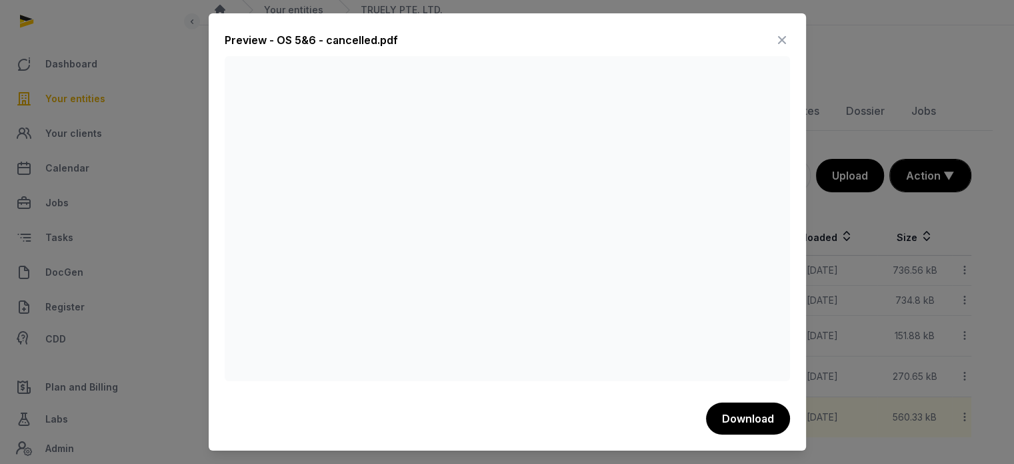
click at [783, 39] on icon at bounding box center [782, 39] width 16 height 21
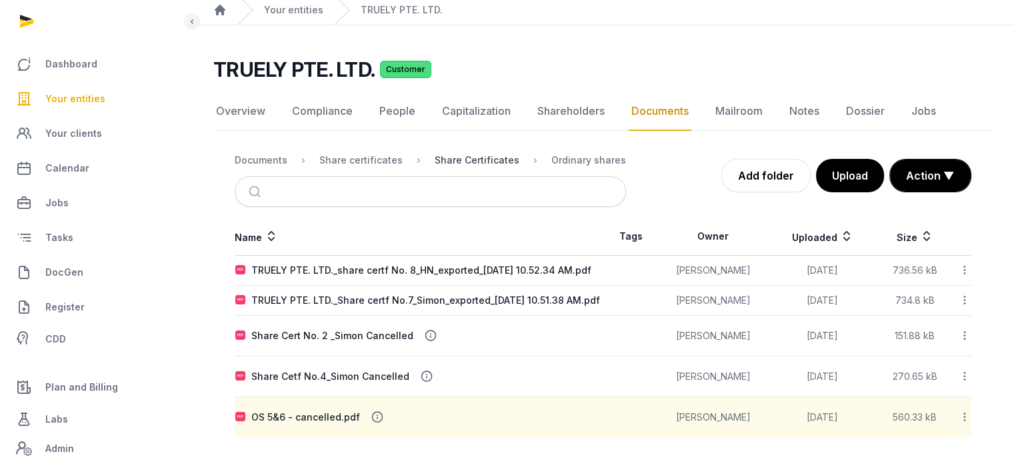
click at [460, 153] on div "Share Certificates" at bounding box center [477, 159] width 85 height 13
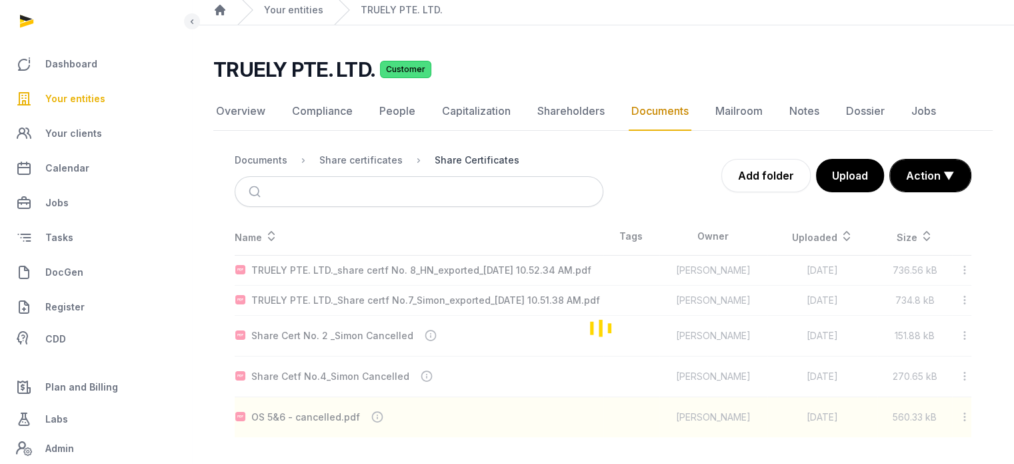
scroll to position [89, 0]
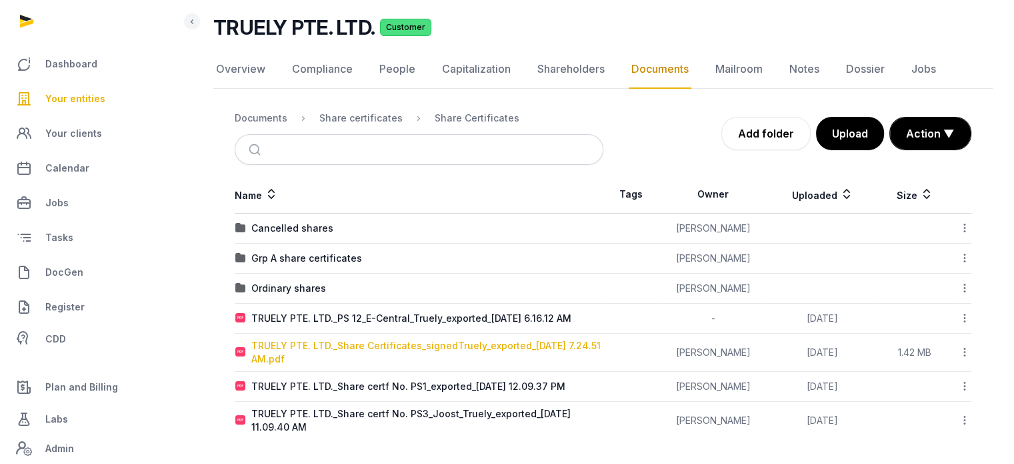
click at [444, 344] on div "TRUELY PTE. LTD._Share Certificates_signedTruely_exported_[DATE] 7.24.51 AM.pdf" at bounding box center [426, 352] width 351 height 27
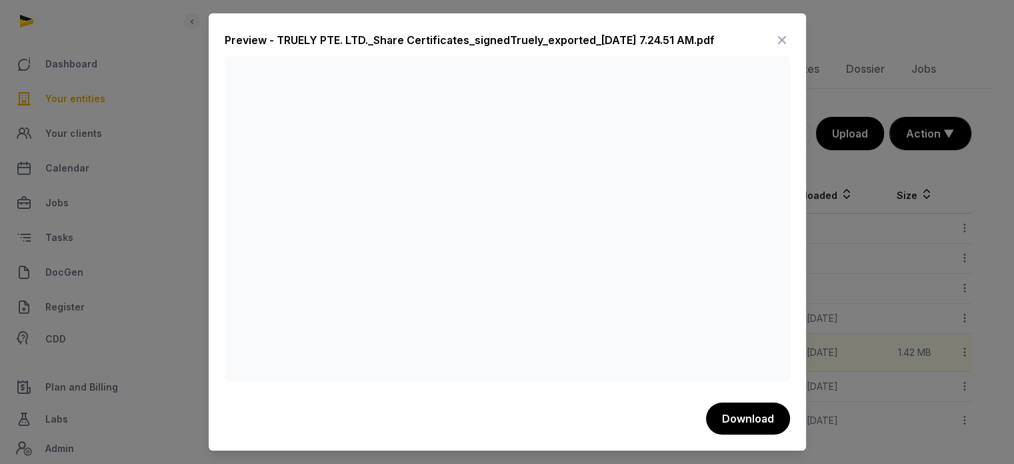
click at [784, 42] on icon at bounding box center [782, 39] width 16 height 21
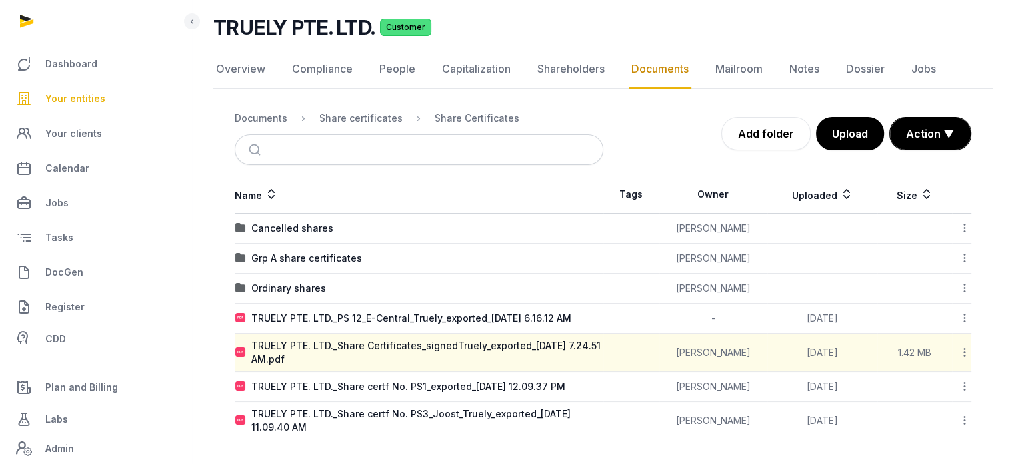
click at [962, 347] on icon at bounding box center [965, 352] width 12 height 14
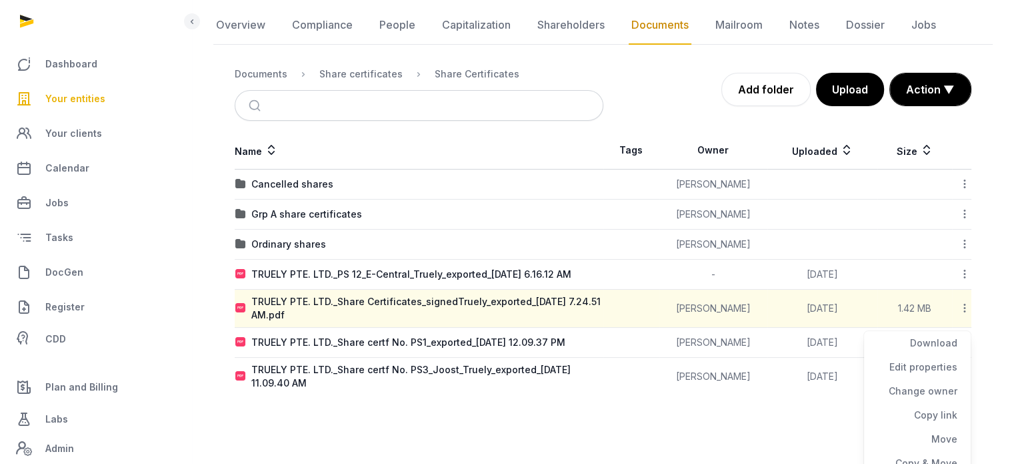
scroll to position [167, 0]
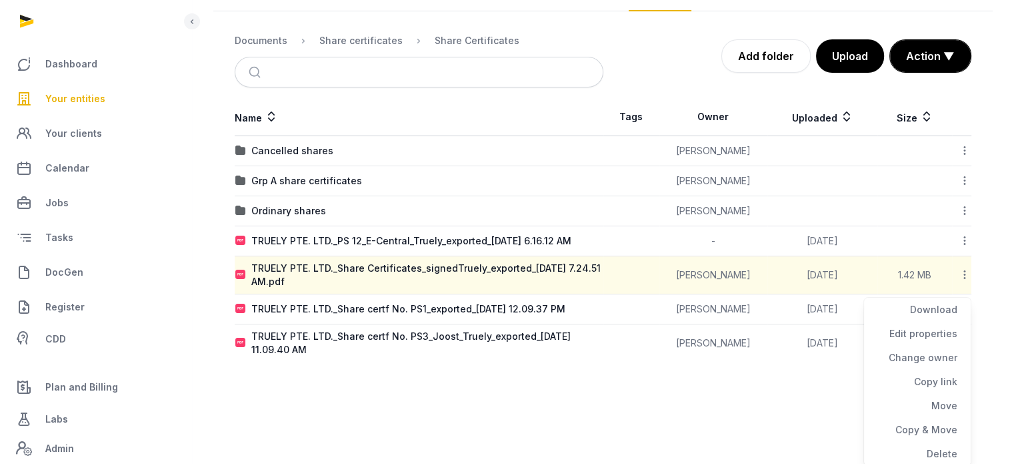
click at [586, 373] on main "TRUELY PTE. LTD. Customer Documents Overview Compliance People Capitalization S…" at bounding box center [603, 147] width 822 height 482
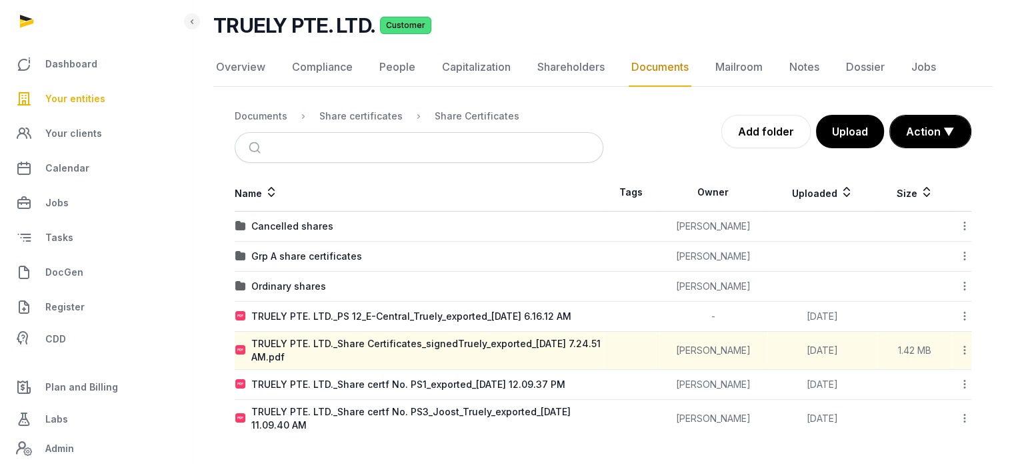
scroll to position [89, 0]
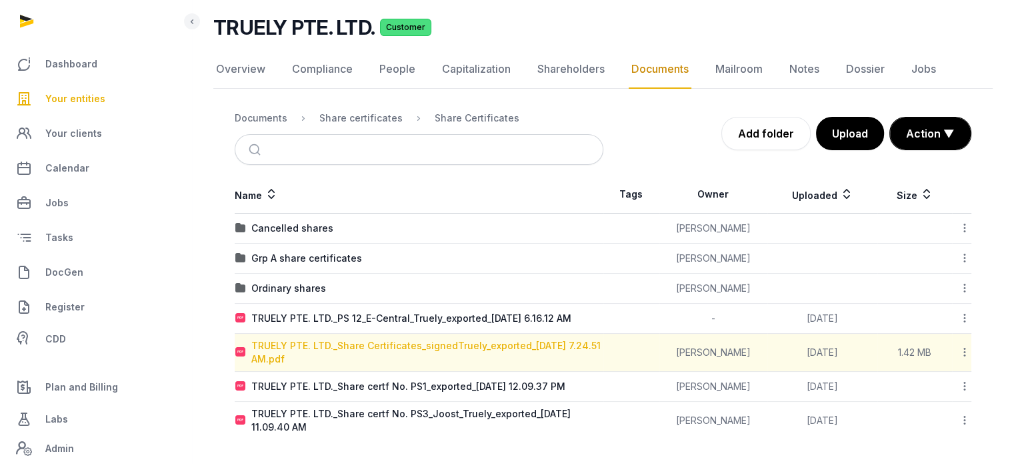
click at [547, 339] on div "TRUELY PTE. LTD._Share Certificates_signedTruely_exported_[DATE] 7.24.51 AM.pdf" at bounding box center [426, 352] width 351 height 27
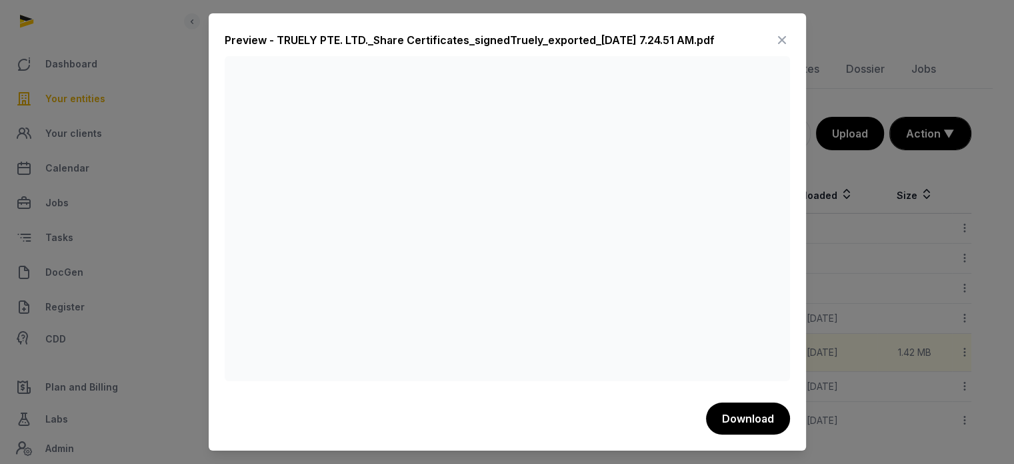
click at [778, 39] on icon at bounding box center [782, 39] width 16 height 21
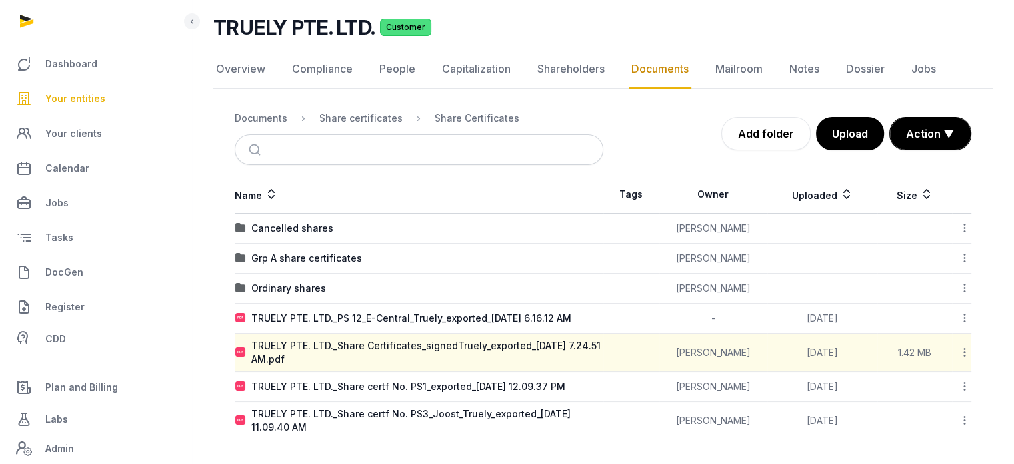
click at [967, 346] on icon at bounding box center [965, 352] width 12 height 14
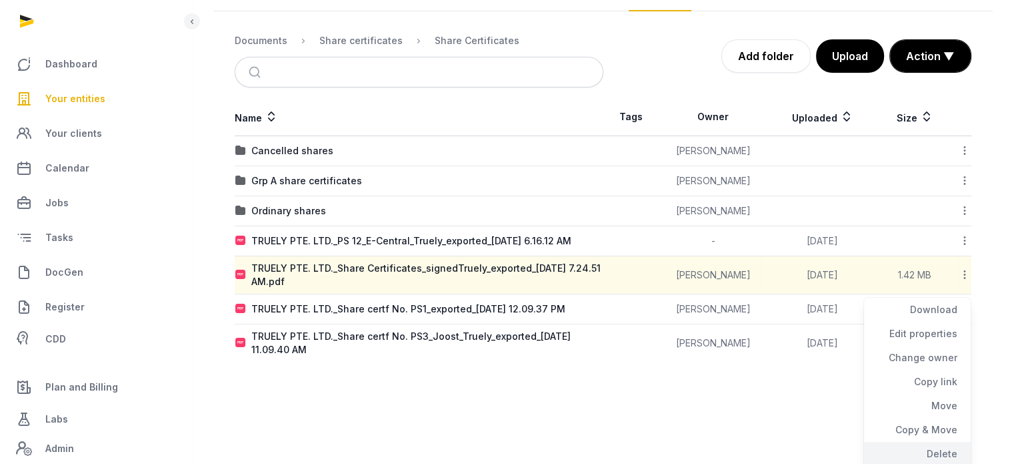
click at [949, 456] on div "Delete" at bounding box center [917, 454] width 107 height 24
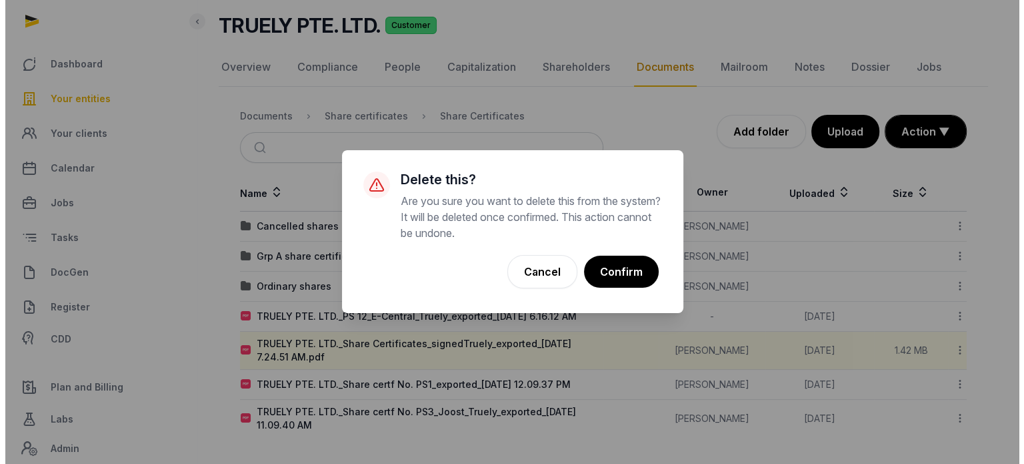
scroll to position [89, 0]
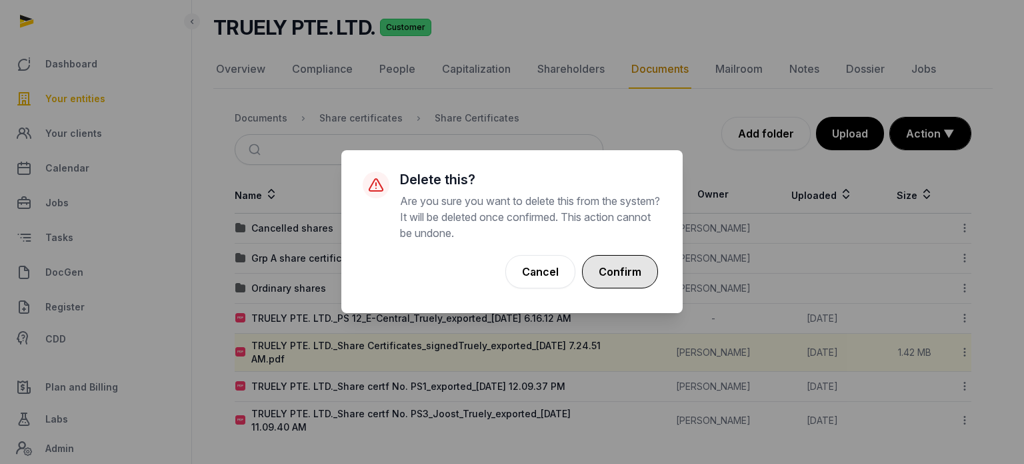
click at [642, 274] on button "Confirm" at bounding box center [620, 271] width 76 height 33
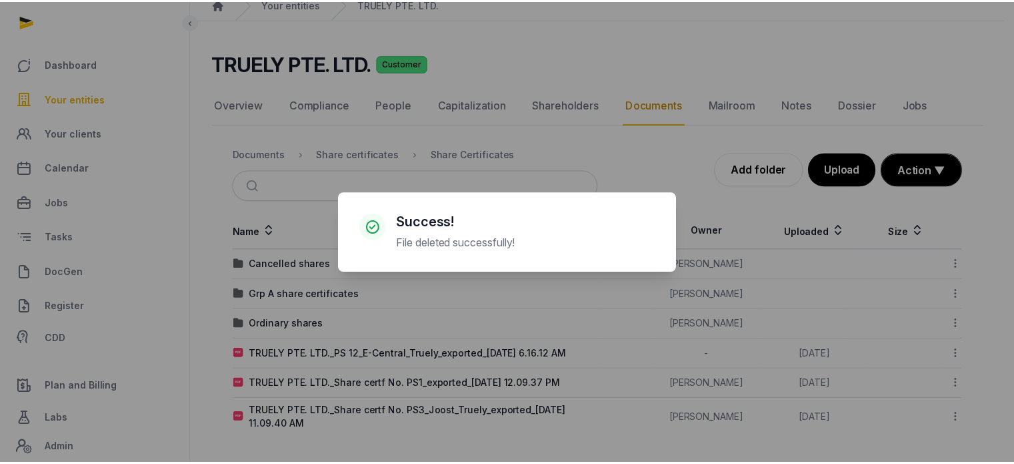
scroll to position [51, 0]
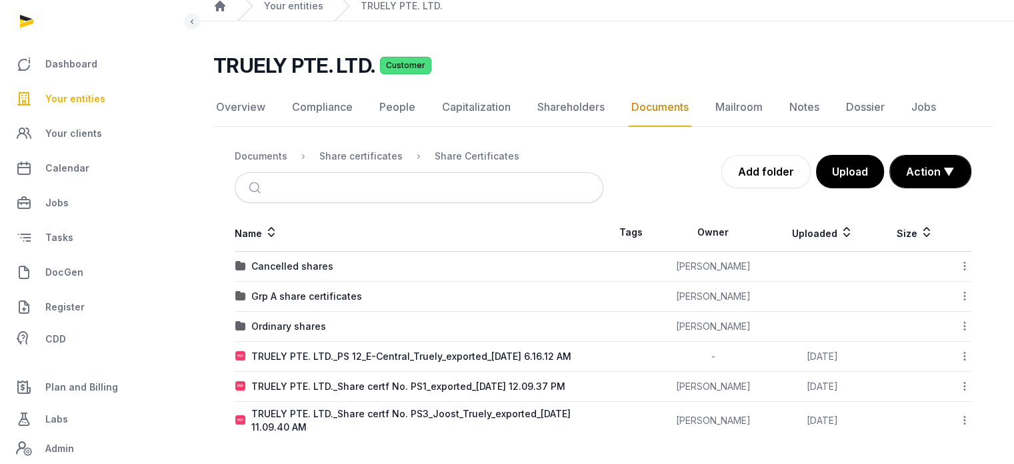
click at [349, 291] on div "Grp A share certificates" at bounding box center [306, 295] width 111 height 13
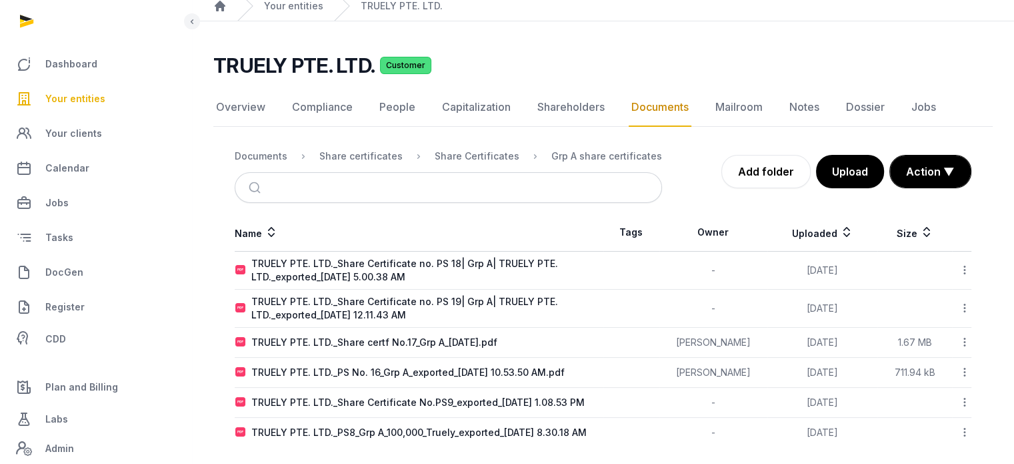
scroll to position [75, 0]
